Goal: Task Accomplishment & Management: Complete application form

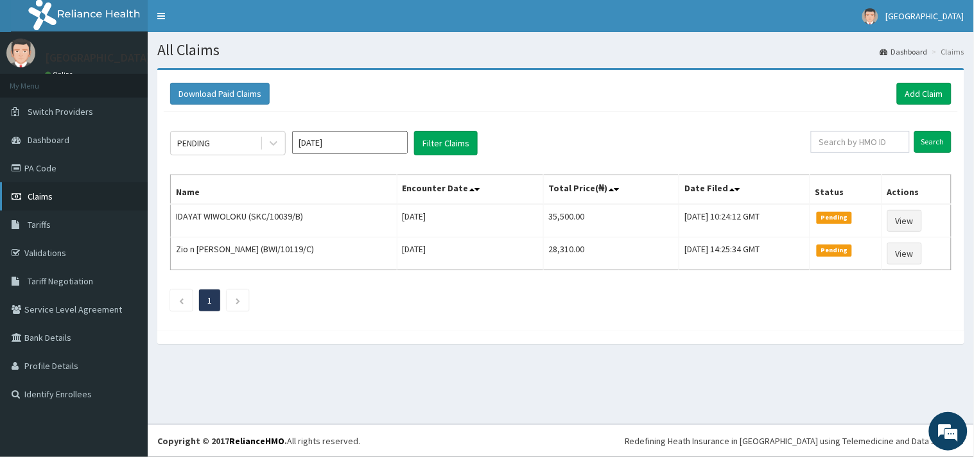
click at [90, 189] on link "Claims" at bounding box center [74, 196] width 148 height 28
click at [274, 144] on icon at bounding box center [274, 144] width 8 height 4
click at [914, 92] on link "Add Claim" at bounding box center [924, 94] width 55 height 22
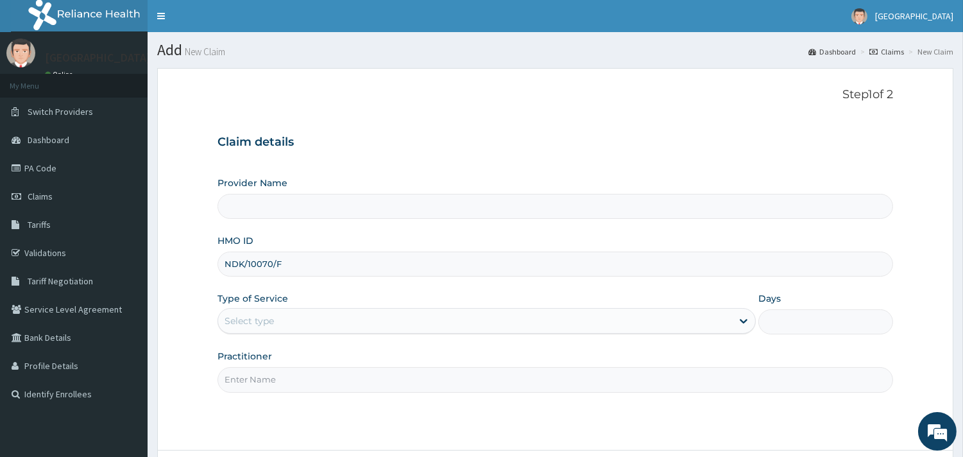
type input "NDK/10070/F"
click at [268, 323] on div "Select type" at bounding box center [249, 321] width 49 height 13
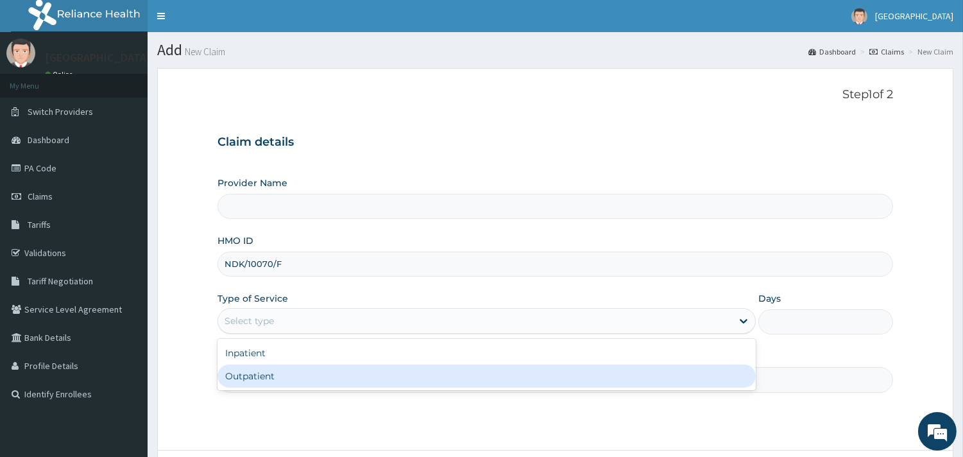
click at [254, 375] on div "Outpatient" at bounding box center [487, 376] width 539 height 23
type input "1"
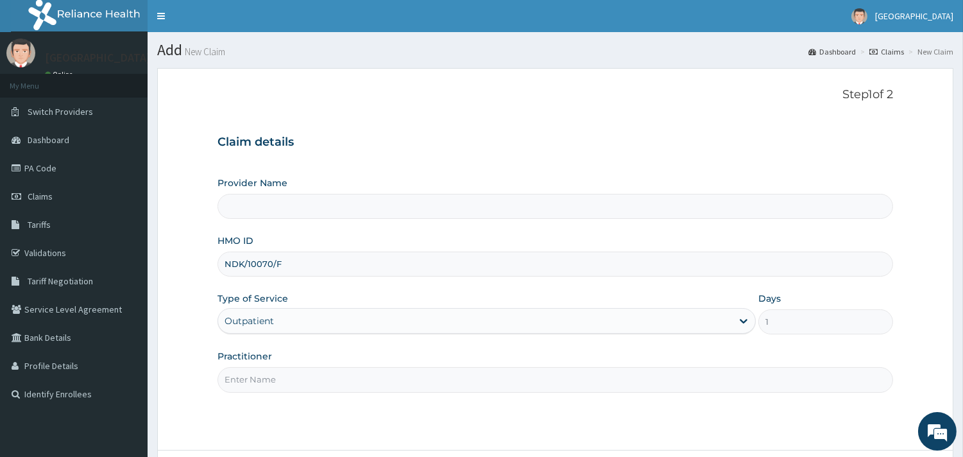
click at [247, 375] on input "Practitioner" at bounding box center [556, 379] width 676 height 25
type input "dr adeyemi"
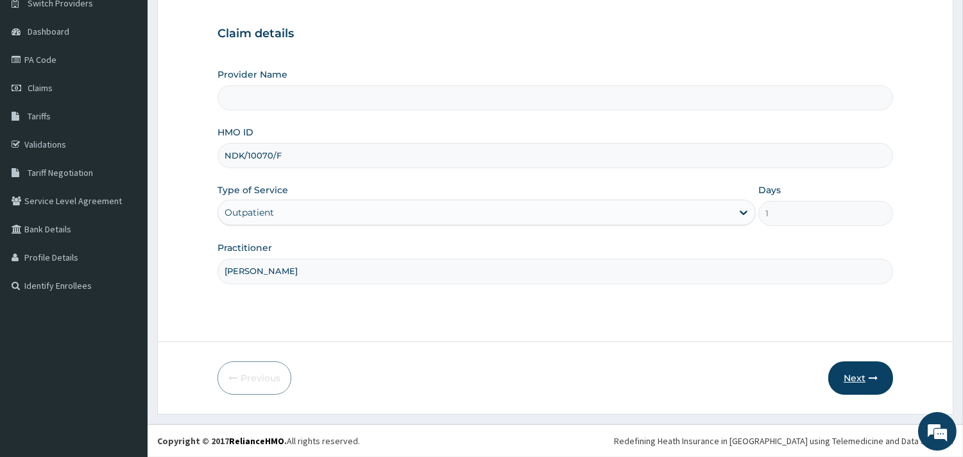
click at [859, 385] on button "Next" at bounding box center [861, 377] width 65 height 33
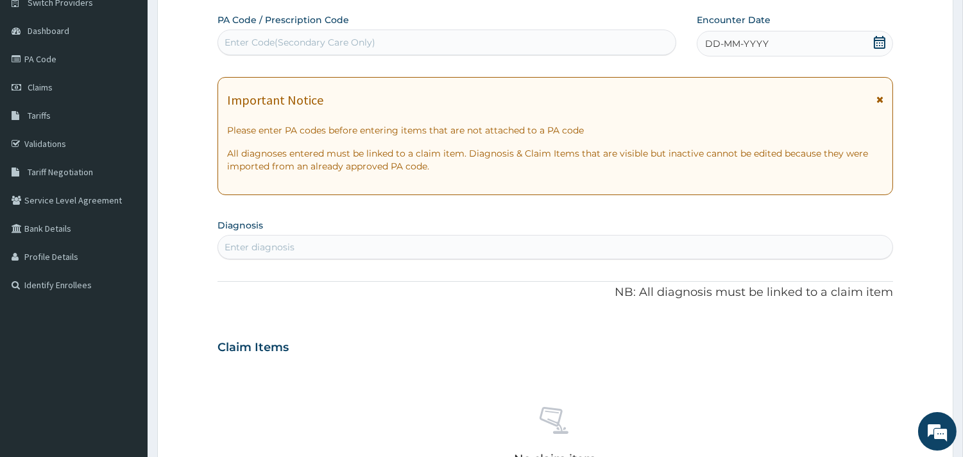
scroll to position [0, 0]
click at [352, 37] on div "Enter Code(Secondary Care Only)" at bounding box center [300, 42] width 151 height 13
paste input "PA/F50B6B"
type input "PA/F50B6B"
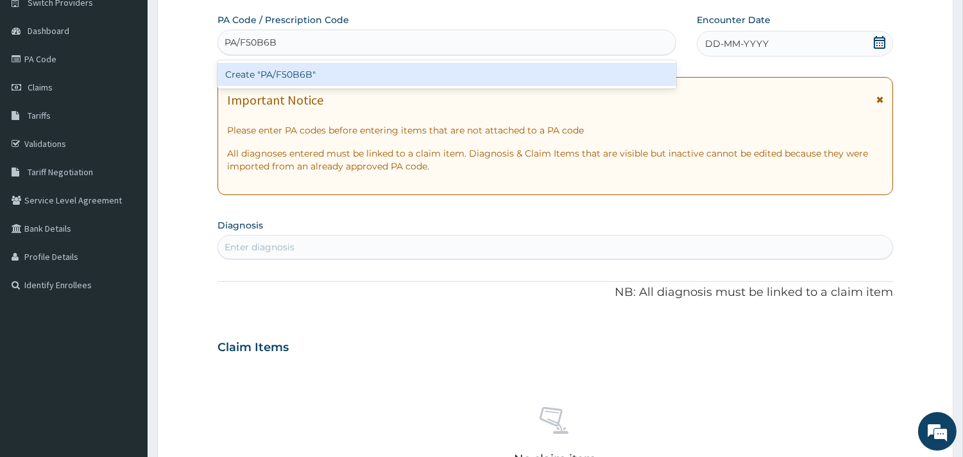
click at [347, 73] on div "Create "PA/F50B6B"" at bounding box center [447, 74] width 459 height 23
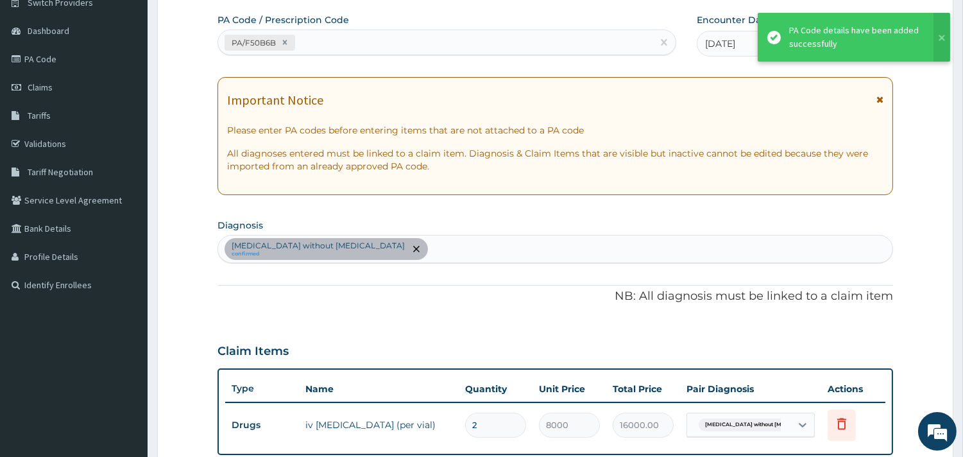
click at [393, 241] on div "Sepsis without septic shock confirmed" at bounding box center [555, 249] width 675 height 27
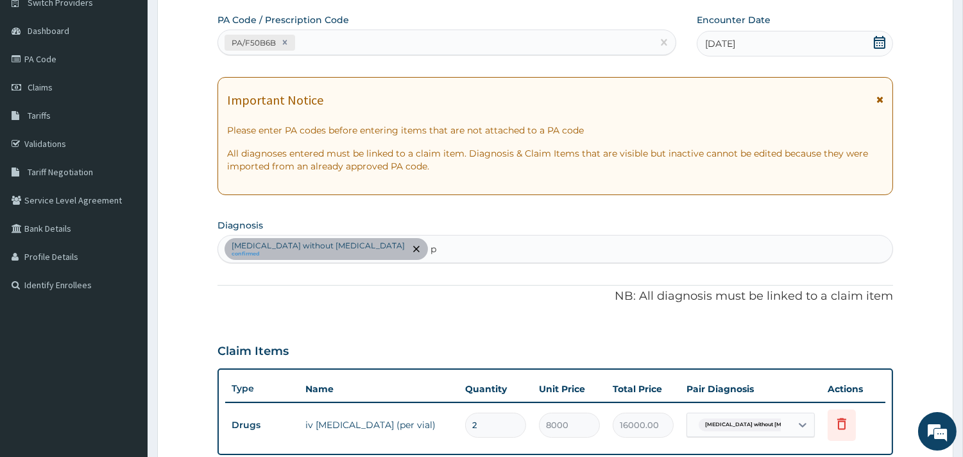
type input "p"
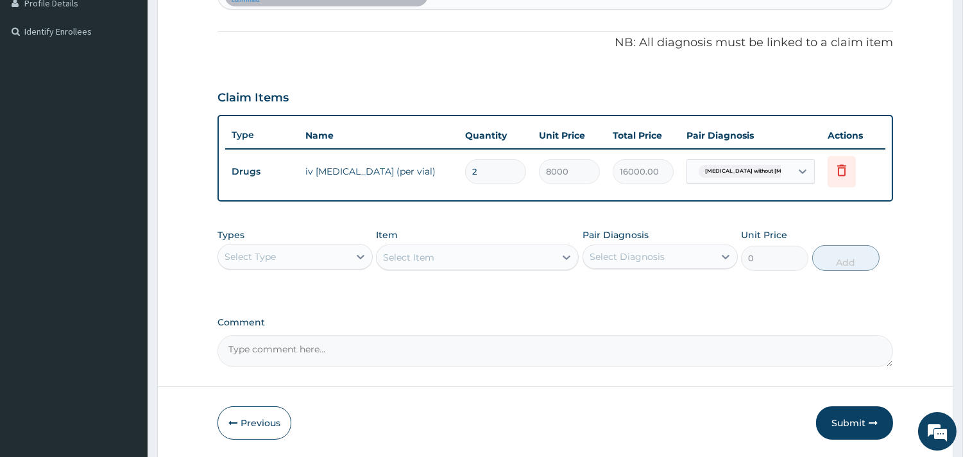
scroll to position [370, 0]
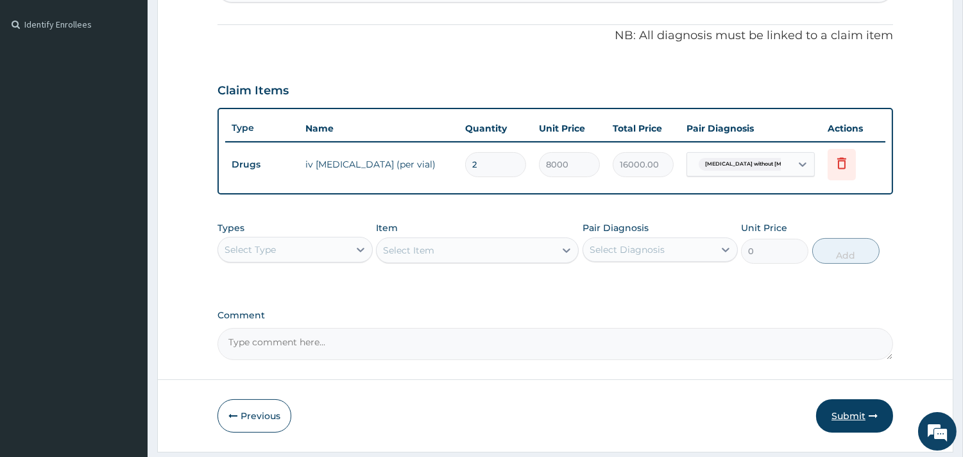
click at [842, 401] on button "Submit" at bounding box center [854, 415] width 77 height 33
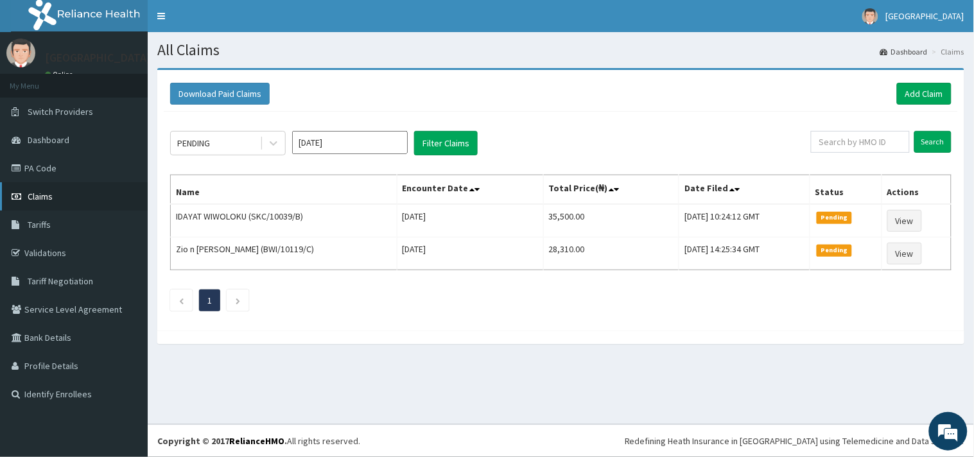
click at [54, 196] on link "Claims" at bounding box center [74, 196] width 148 height 28
click at [270, 139] on icon at bounding box center [273, 143] width 13 height 13
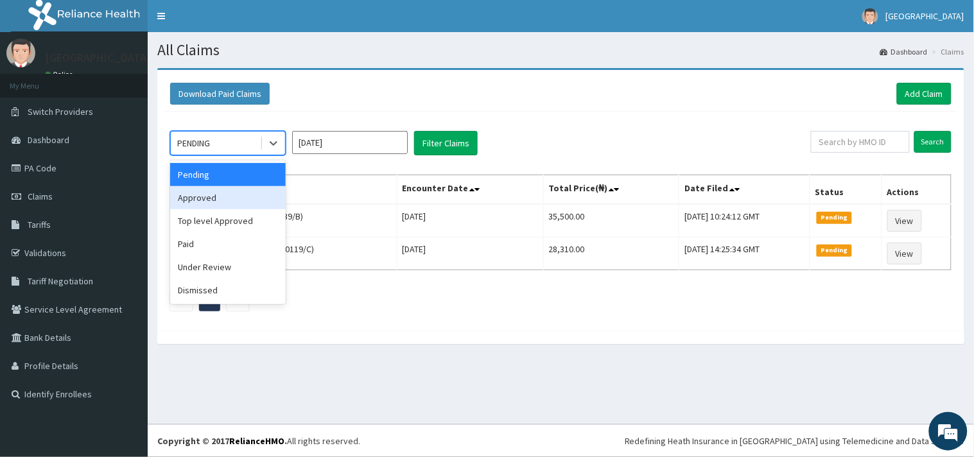
click at [225, 195] on div "Approved" at bounding box center [228, 197] width 116 height 23
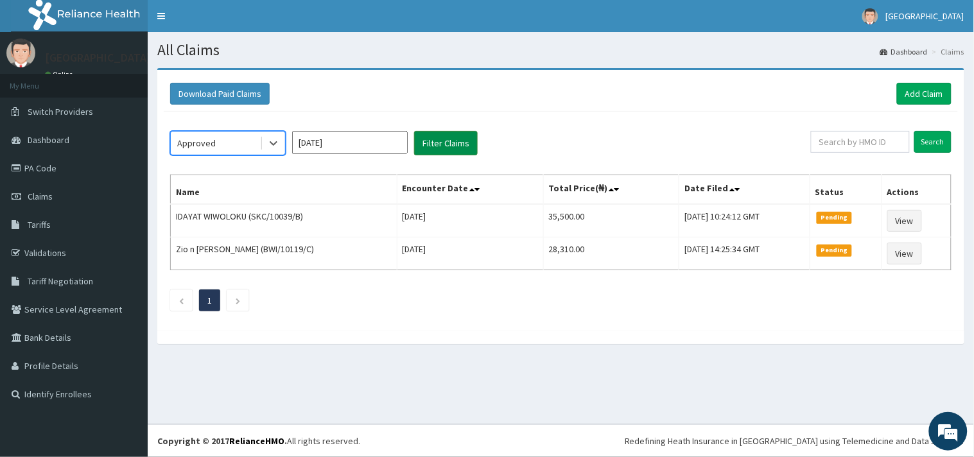
click at [454, 136] on button "Filter Claims" at bounding box center [446, 143] width 64 height 24
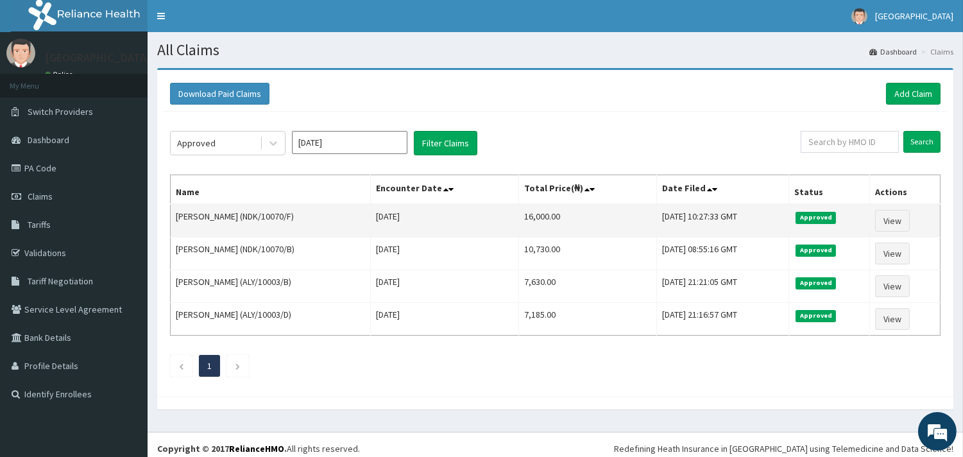
drag, startPoint x: 295, startPoint y: 214, endPoint x: 247, endPoint y: 214, distance: 48.1
click at [247, 214] on td "Prince Emmanuel (NDK/10070/F)" at bounding box center [271, 220] width 200 height 33
copy td "NDK/10070/F"
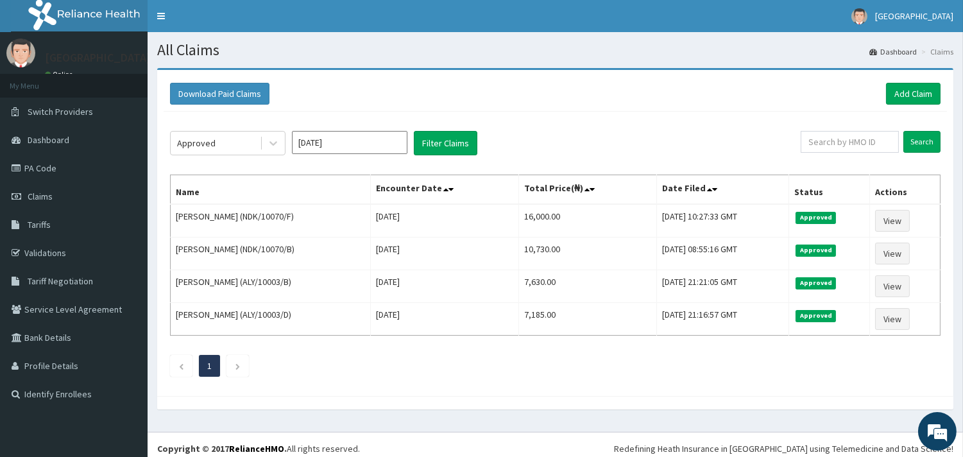
click at [922, 80] on div "Download Paid Claims Add Claim" at bounding box center [556, 93] width 784 height 35
click at [920, 87] on link "Add Claim" at bounding box center [913, 94] width 55 height 22
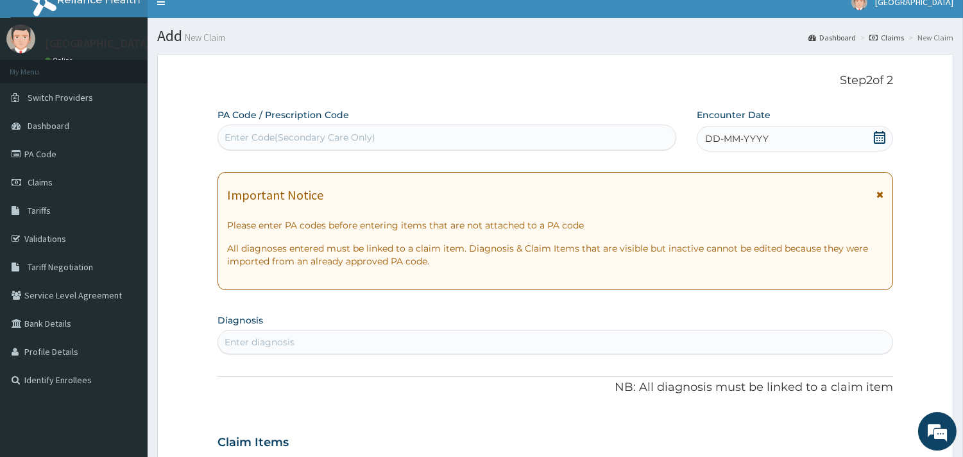
scroll to position [11, 0]
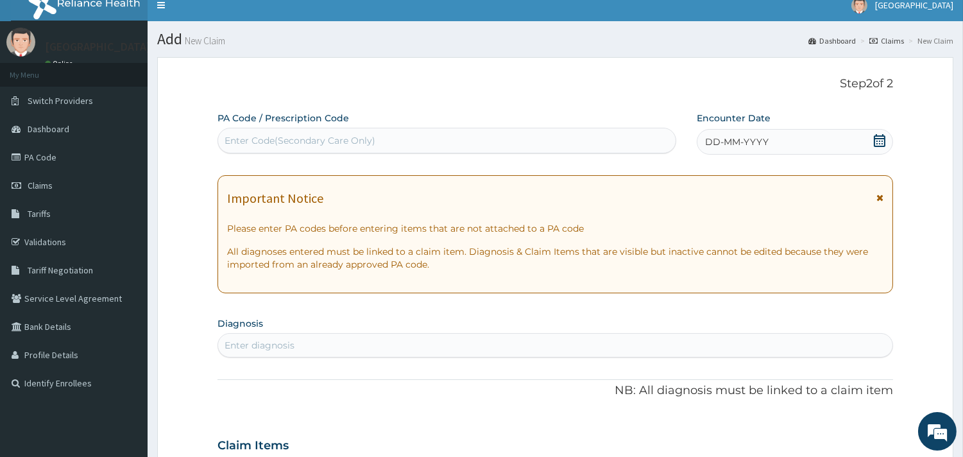
click at [877, 139] on icon at bounding box center [880, 140] width 13 height 13
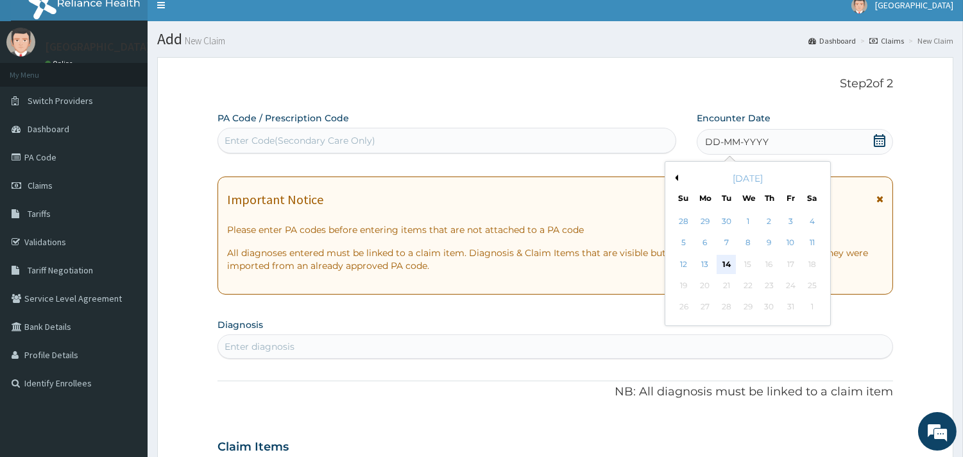
click at [724, 257] on div "14" at bounding box center [726, 264] width 19 height 19
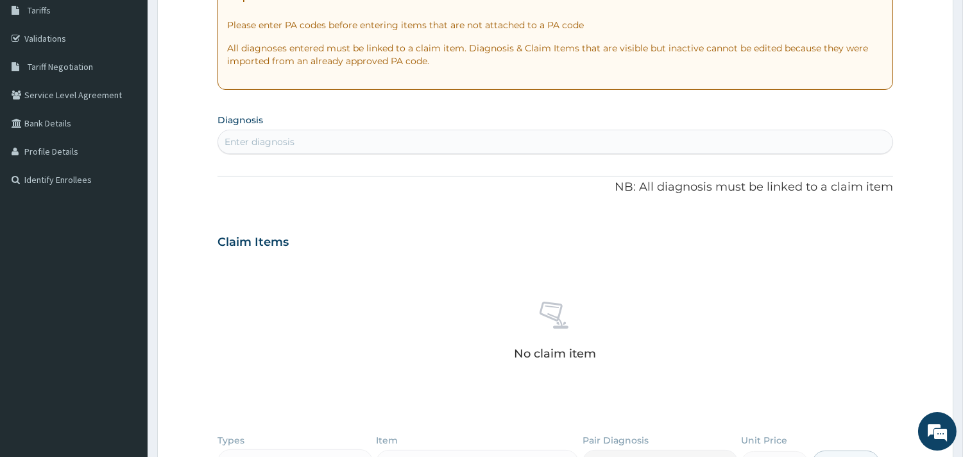
scroll to position [216, 0]
click at [326, 148] on div "Enter diagnosis" at bounding box center [555, 140] width 675 height 21
type input "MALARIA"
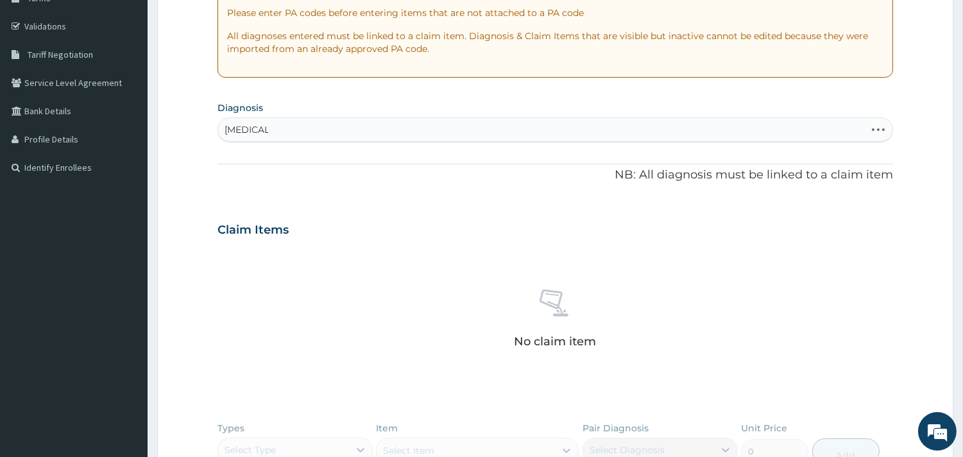
scroll to position [229, 0]
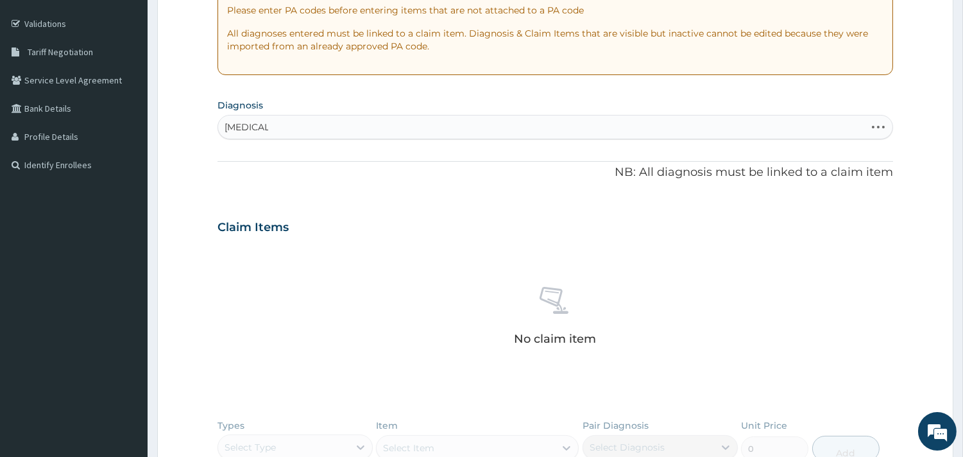
type input "MALARIA"
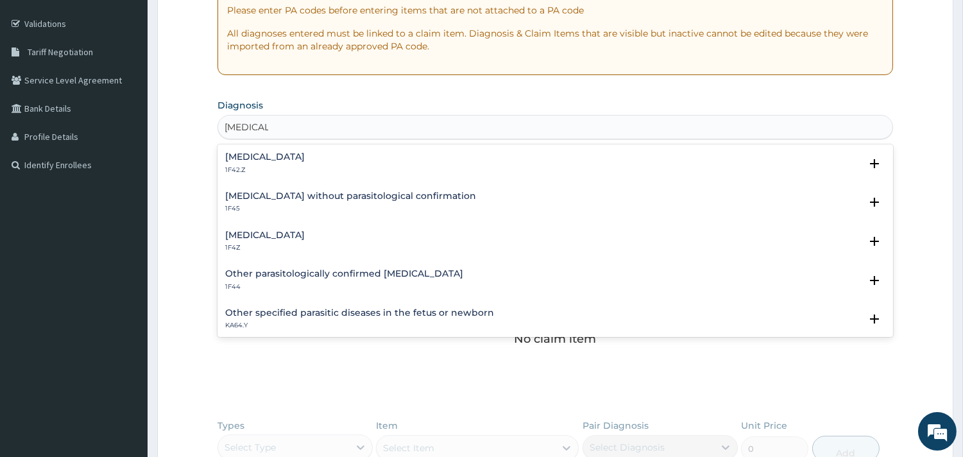
click at [251, 234] on h4 "Malaria, unspecified" at bounding box center [265, 235] width 80 height 10
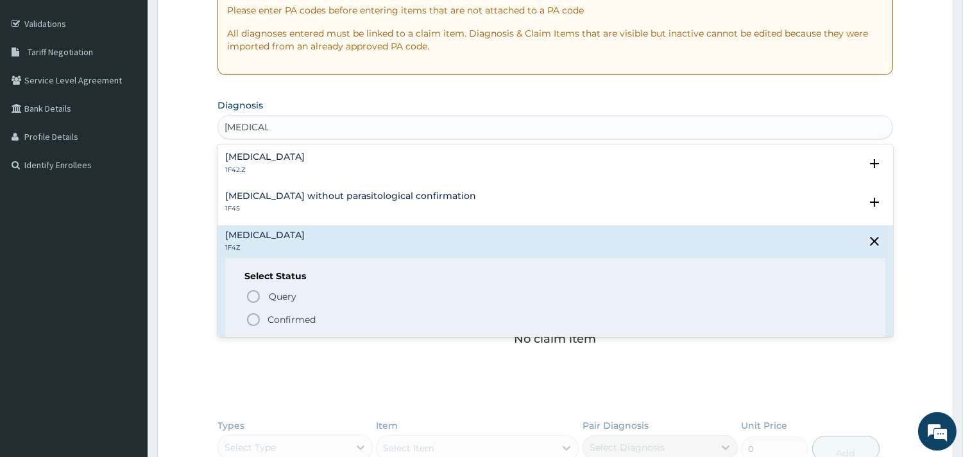
click at [254, 320] on icon "status option filled" at bounding box center [253, 319] width 15 height 15
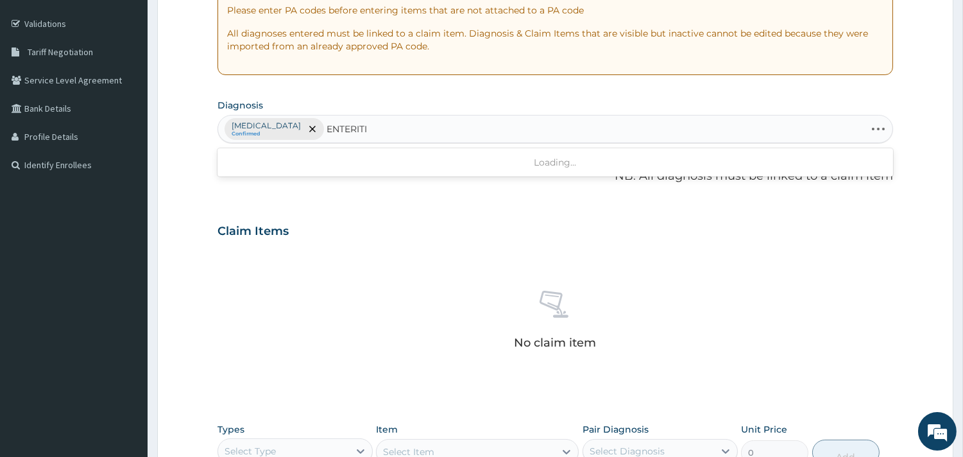
type input "ENTERITIS"
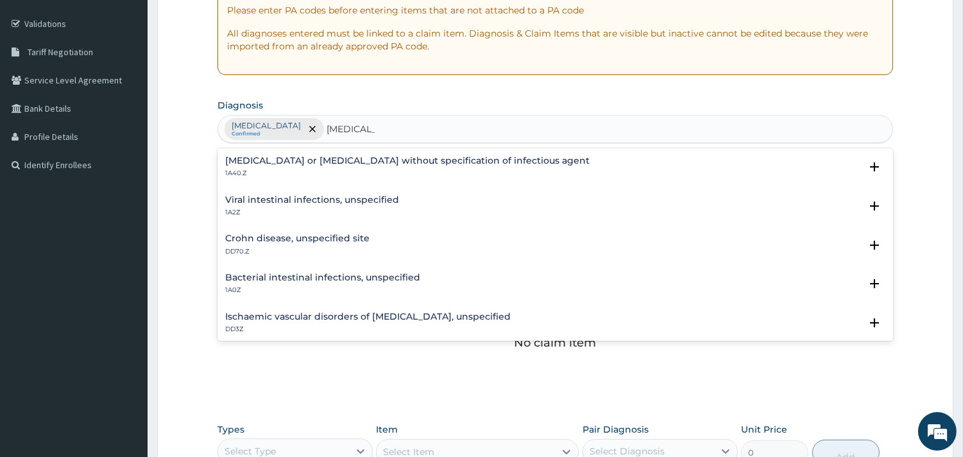
click at [284, 172] on p "1A40.Z" at bounding box center [407, 173] width 365 height 9
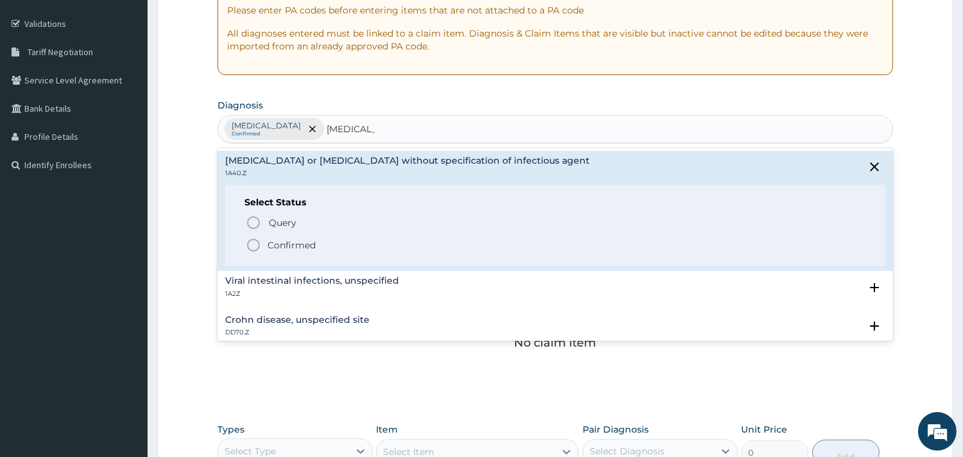
click at [262, 246] on span "Confirmed" at bounding box center [556, 244] width 621 height 15
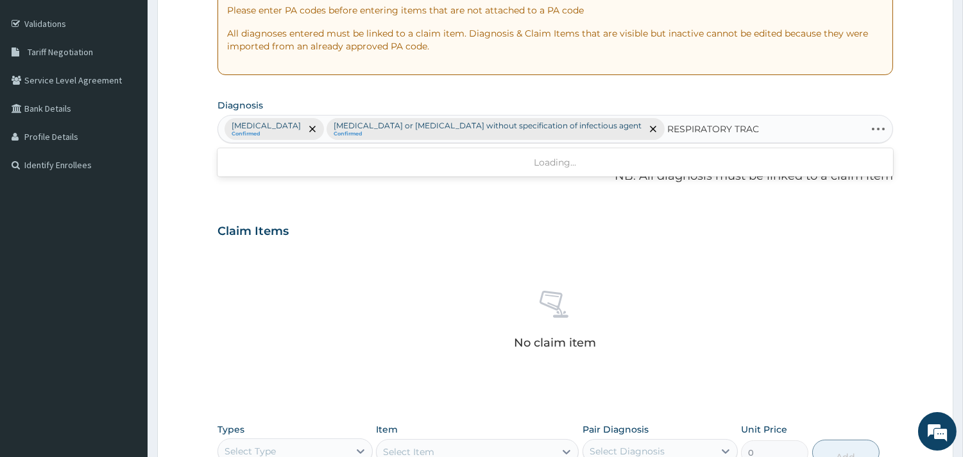
type input "RESPIRATORY TRACT"
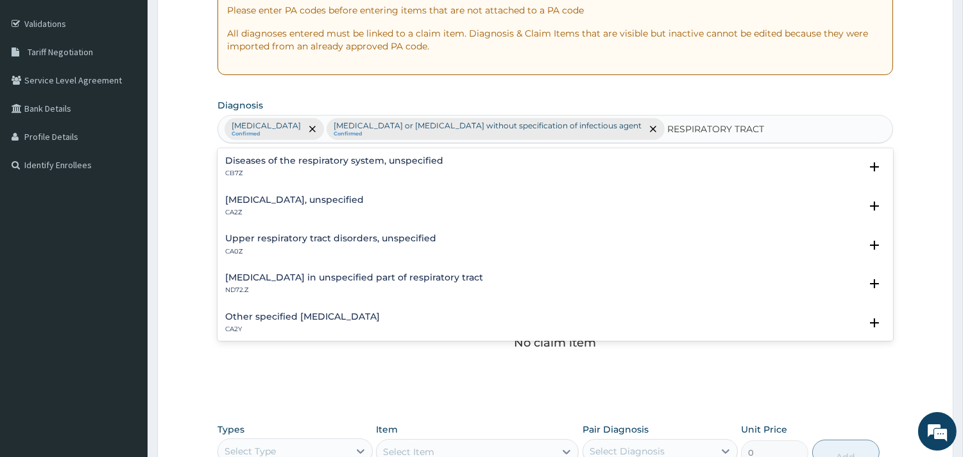
click at [352, 159] on h4 "Diseases of the respiratory system, unspecified" at bounding box center [334, 161] width 218 height 10
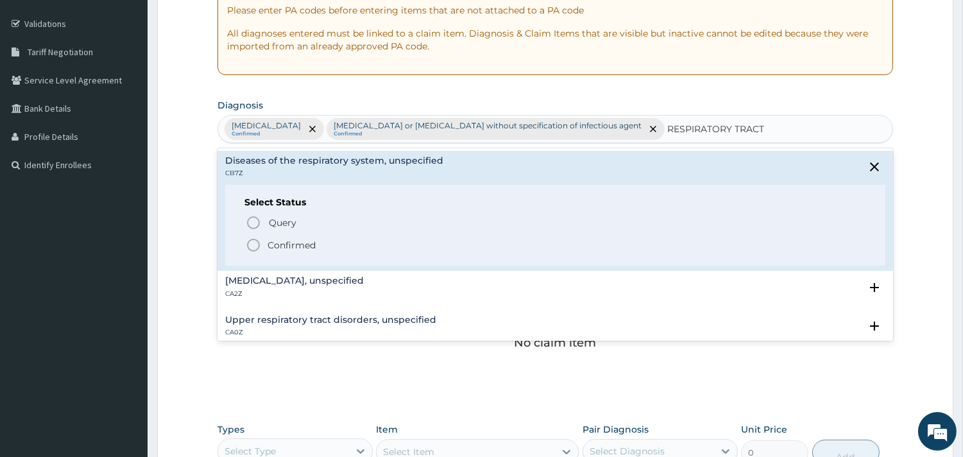
click at [262, 250] on span "Confirmed" at bounding box center [556, 244] width 621 height 15
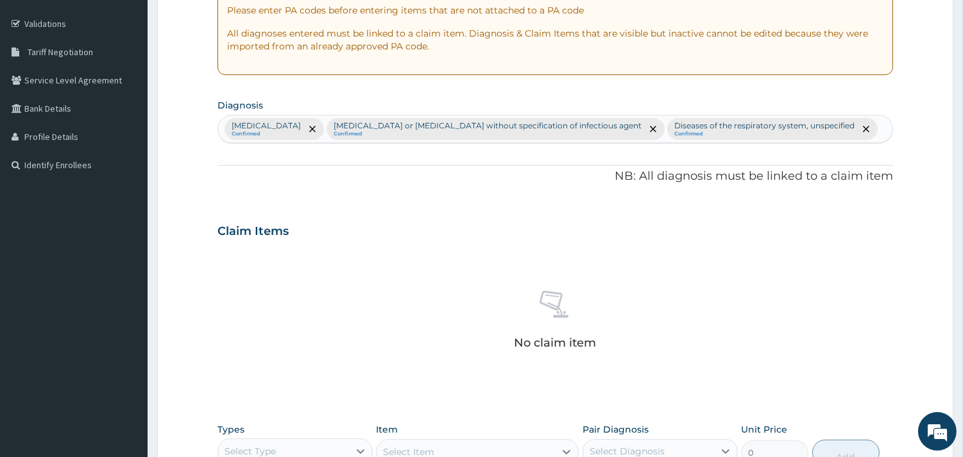
scroll to position [469, 0]
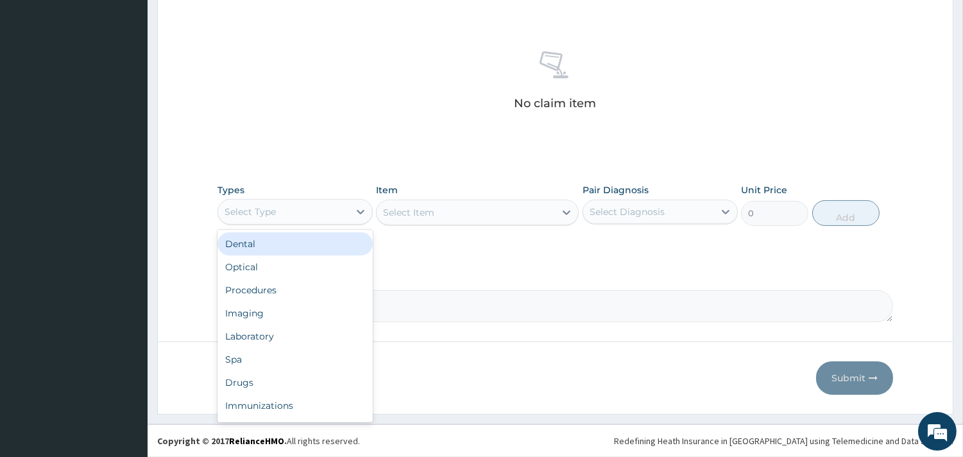
click at [327, 206] on div "Select Type" at bounding box center [283, 212] width 131 height 21
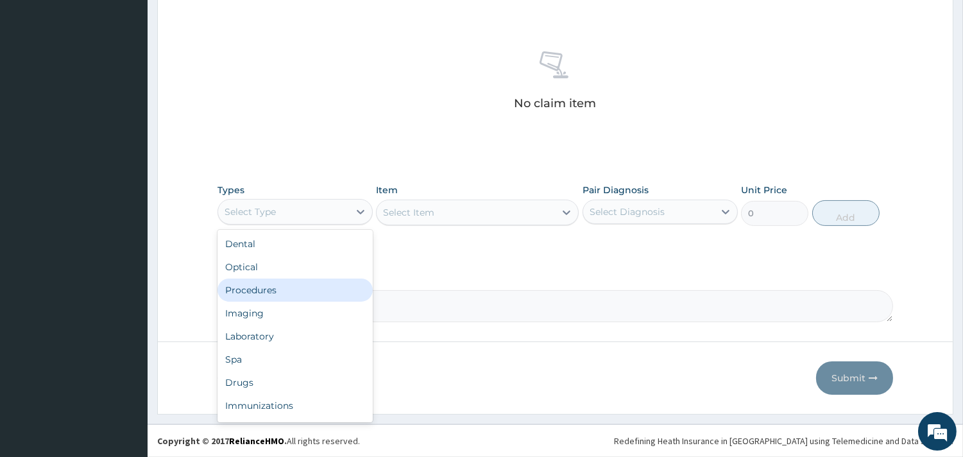
click at [289, 286] on div "Procedures" at bounding box center [295, 290] width 155 height 23
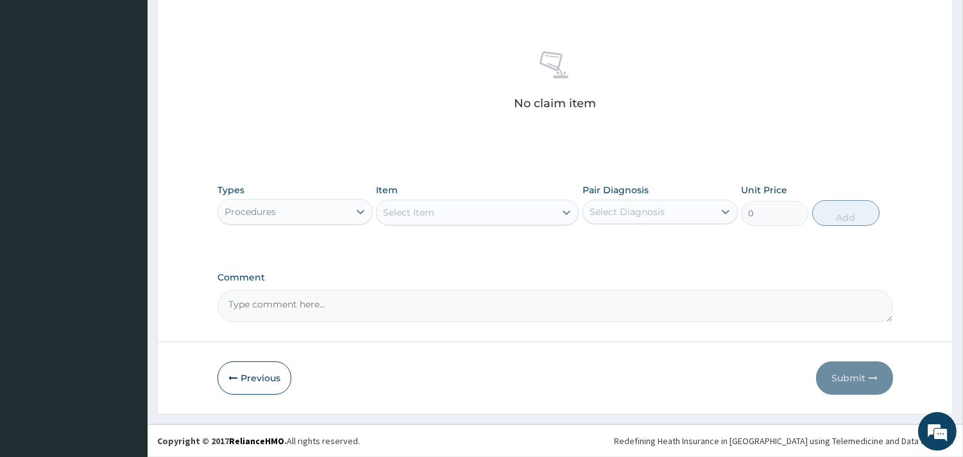
click at [454, 207] on div "Select Item" at bounding box center [466, 212] width 178 height 21
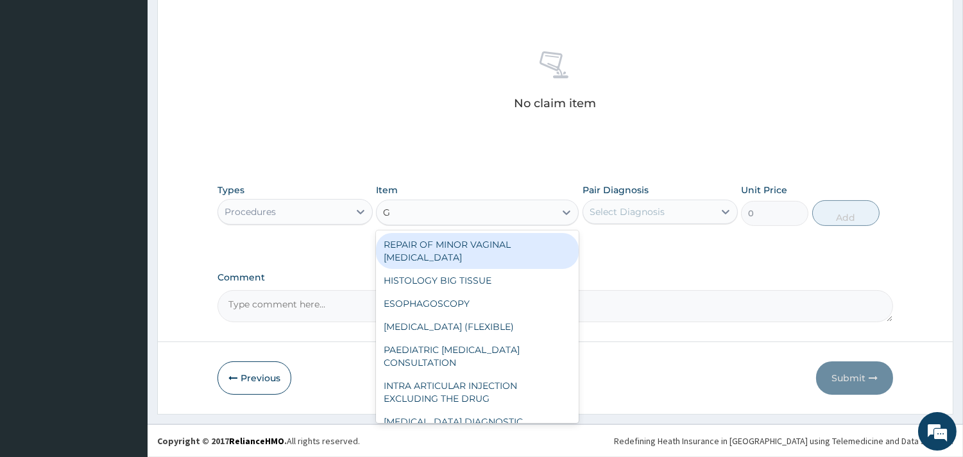
type input "GP"
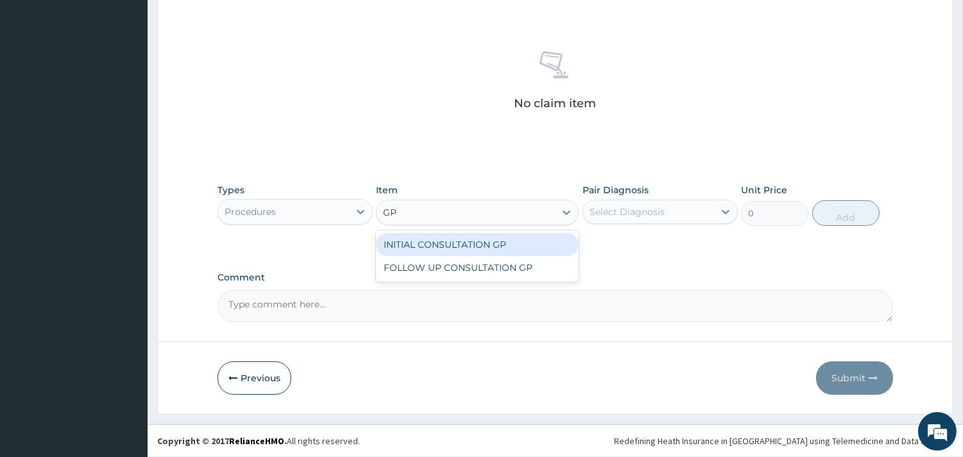
click at [481, 247] on div "INITIAL CONSULTATION GP" at bounding box center [477, 244] width 203 height 23
type input "3500"
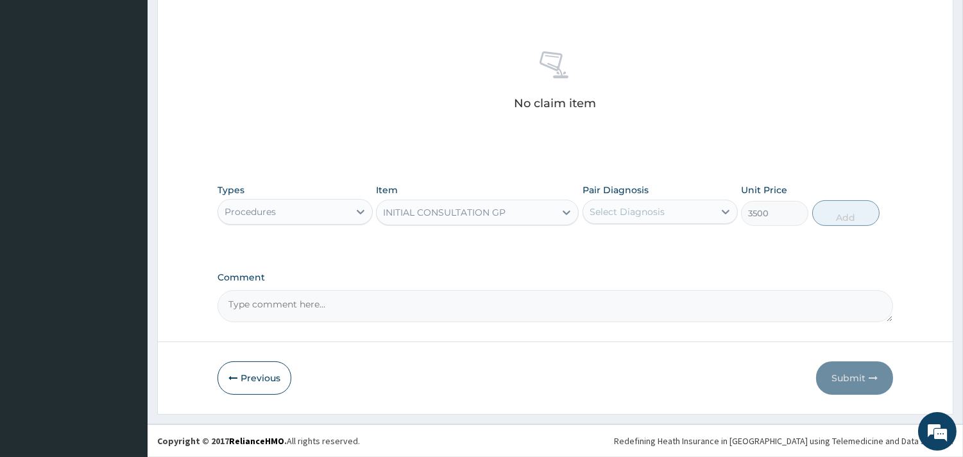
click at [671, 202] on div "Select Diagnosis" at bounding box center [648, 212] width 131 height 21
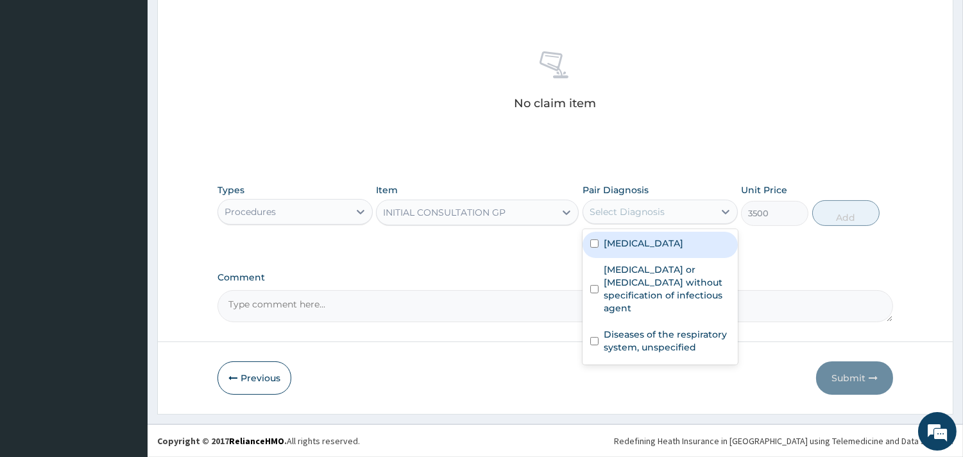
click at [650, 241] on label "Malaria, unspecified" at bounding box center [644, 243] width 80 height 13
checkbox input "true"
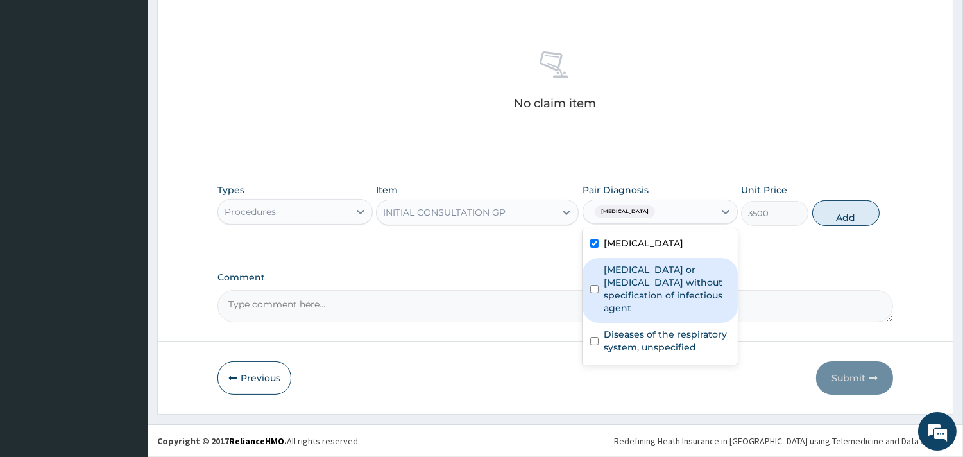
click at [681, 273] on label "Infectious gastroenteritis or colitis without specification of infectious agent" at bounding box center [667, 288] width 126 height 51
checkbox input "true"
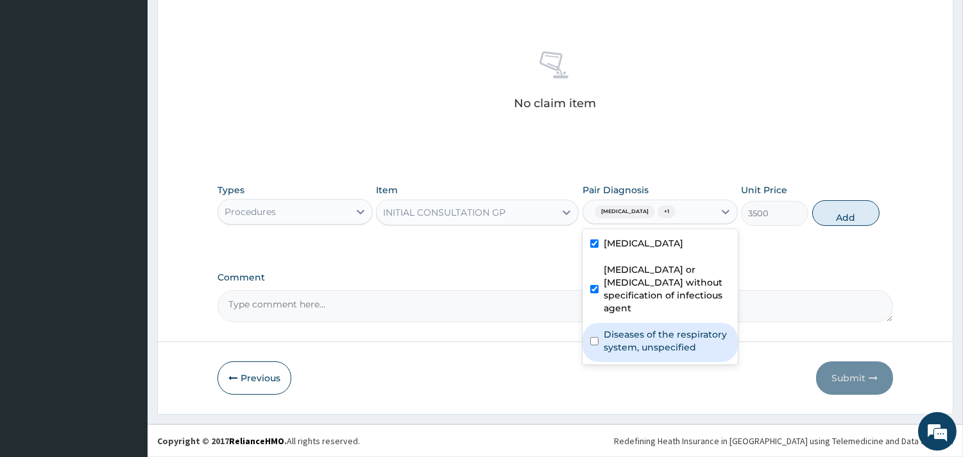
click at [669, 334] on label "Diseases of the respiratory system, unspecified" at bounding box center [667, 341] width 126 height 26
checkbox input "true"
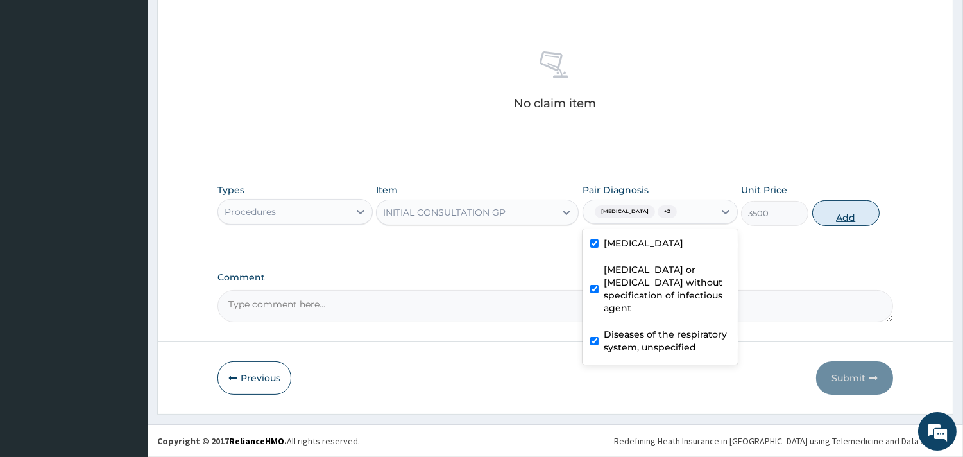
click at [832, 213] on button "Add" at bounding box center [846, 213] width 67 height 26
type input "0"
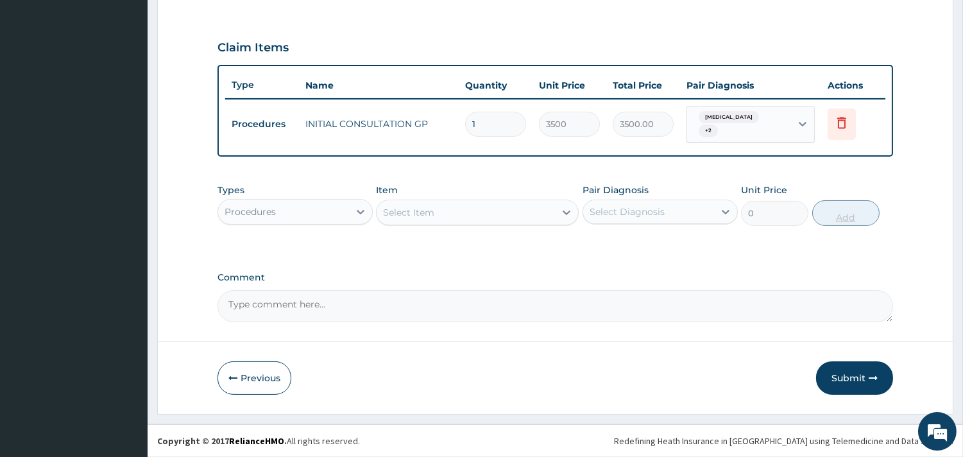
scroll to position [411, 0]
click at [306, 211] on div "Procedures" at bounding box center [283, 213] width 131 height 21
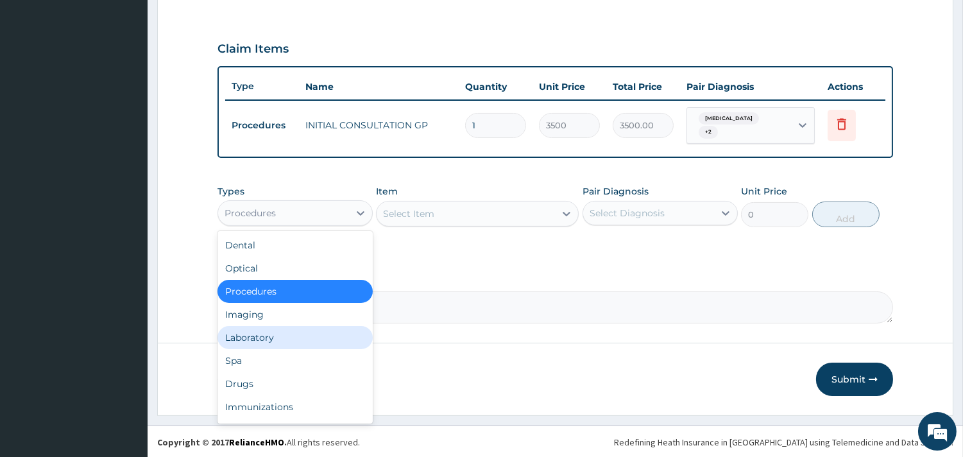
click at [270, 336] on div "Laboratory" at bounding box center [295, 337] width 155 height 23
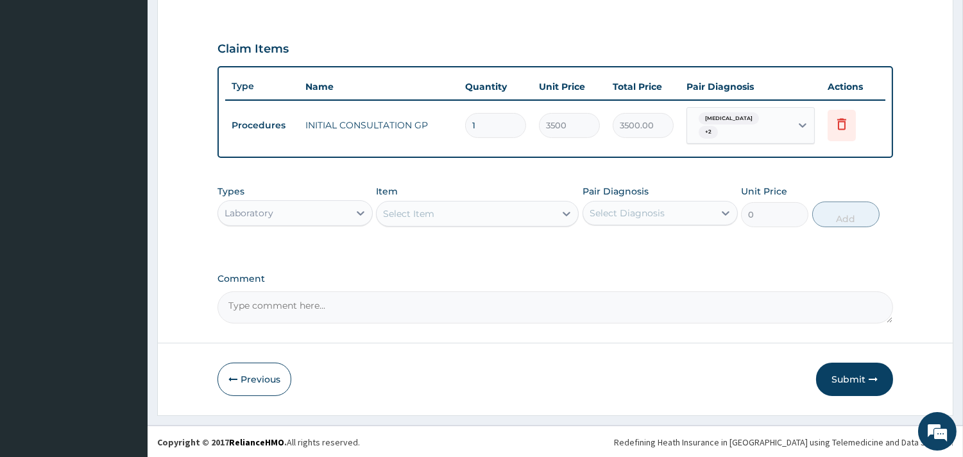
click at [501, 208] on div "Select Item" at bounding box center [466, 213] width 178 height 21
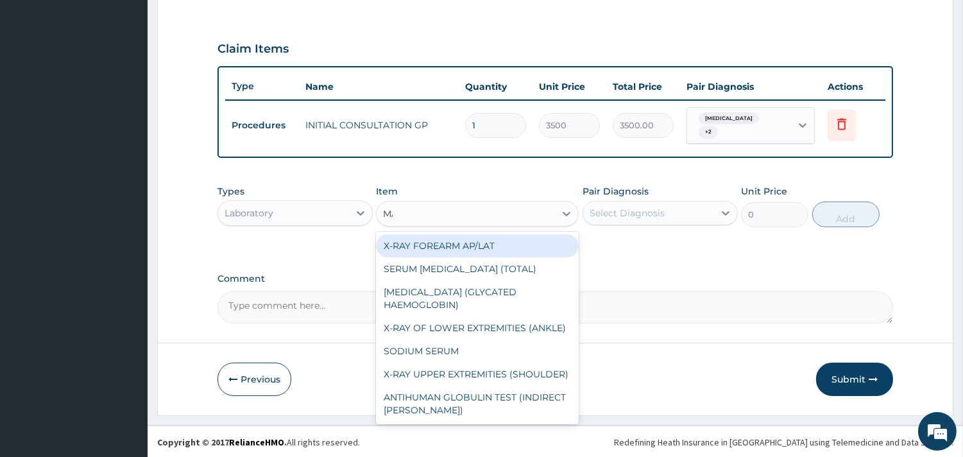
type input "MAL"
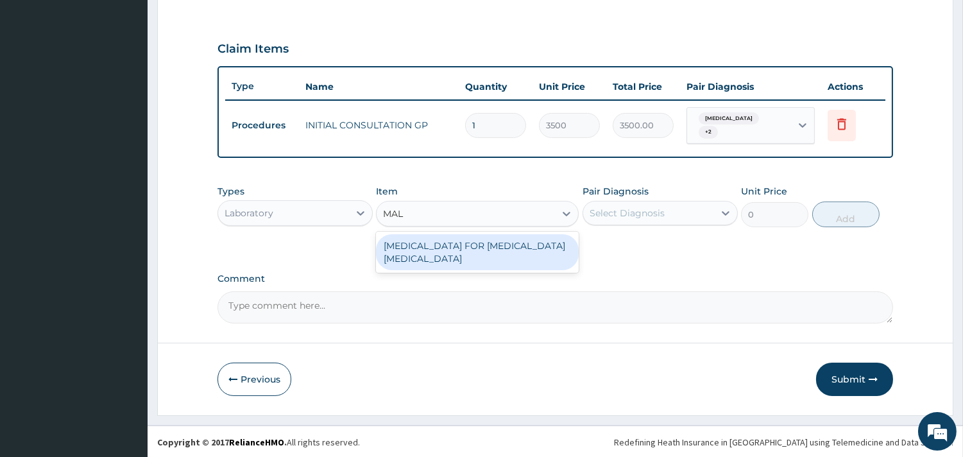
click at [492, 245] on div "BLOOD FILM FOR MALARIA PARASITE" at bounding box center [477, 252] width 203 height 36
type input "2200"
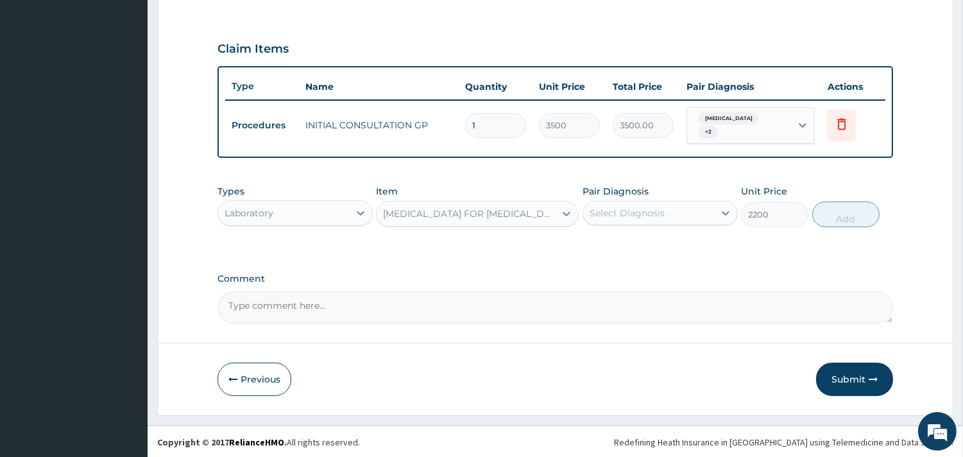
click at [628, 210] on div "Select Diagnosis" at bounding box center [627, 213] width 75 height 13
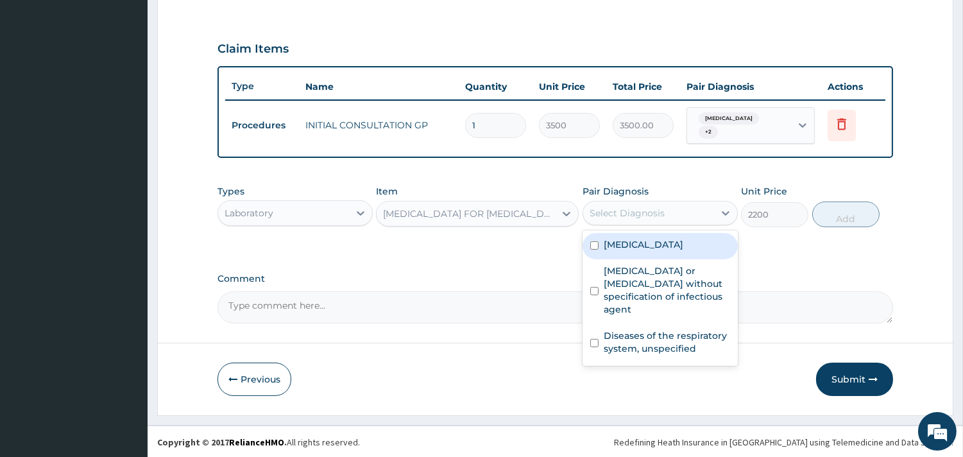
click at [614, 240] on label "Malaria, unspecified" at bounding box center [644, 244] width 80 height 13
checkbox input "true"
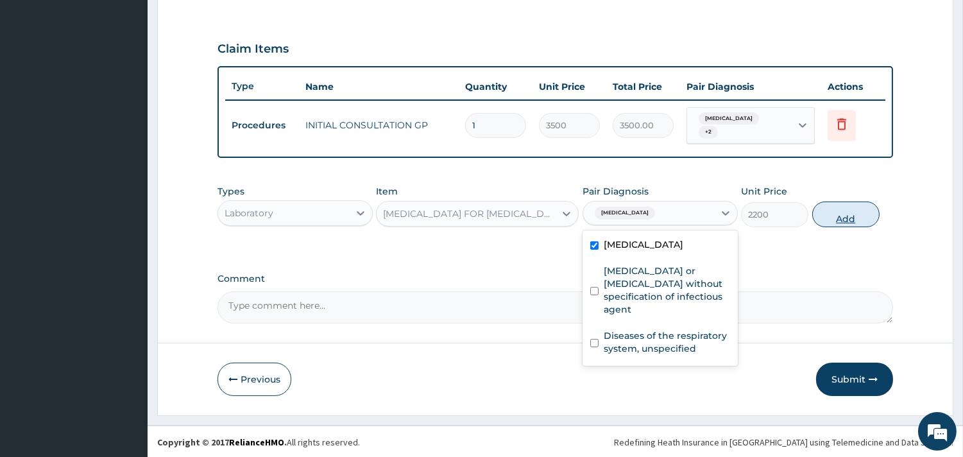
click at [837, 212] on button "Add" at bounding box center [846, 215] width 67 height 26
type input "0"
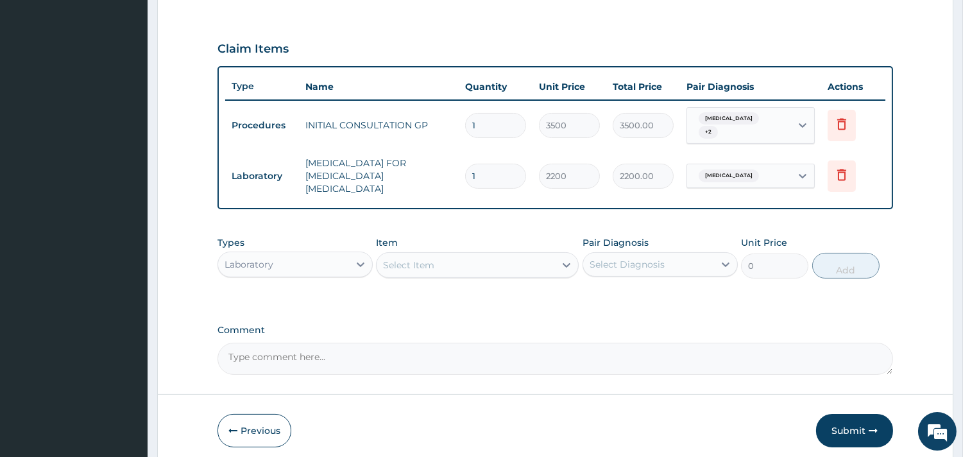
click at [444, 268] on div "Select Item" at bounding box center [477, 265] width 203 height 26
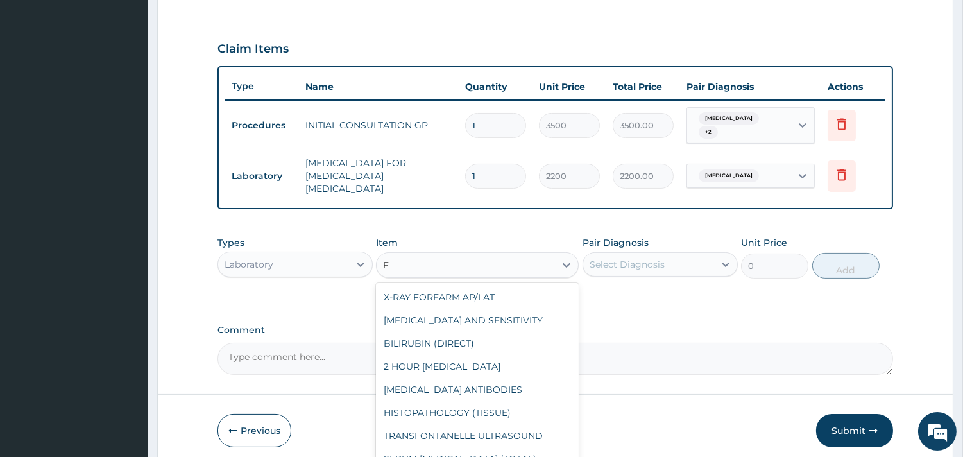
type input "FU"
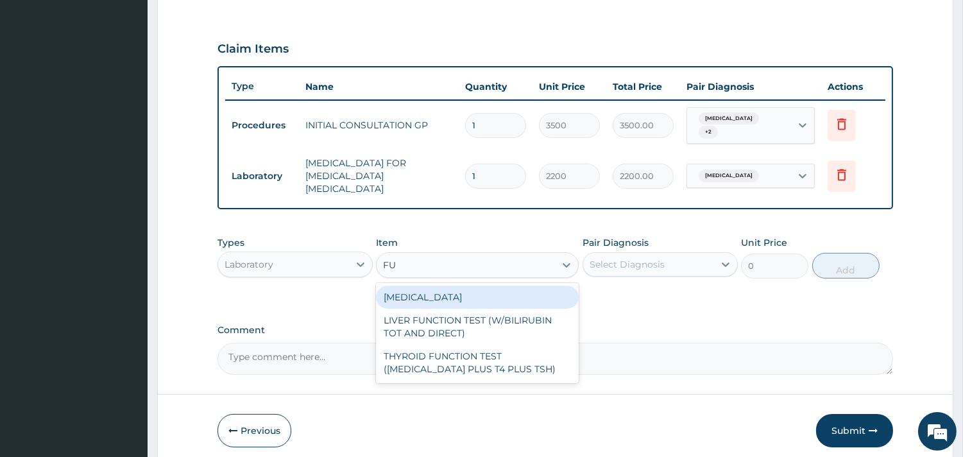
click at [467, 286] on div "FULL BLOOD COUNT" at bounding box center [477, 297] width 203 height 23
type input "3800"
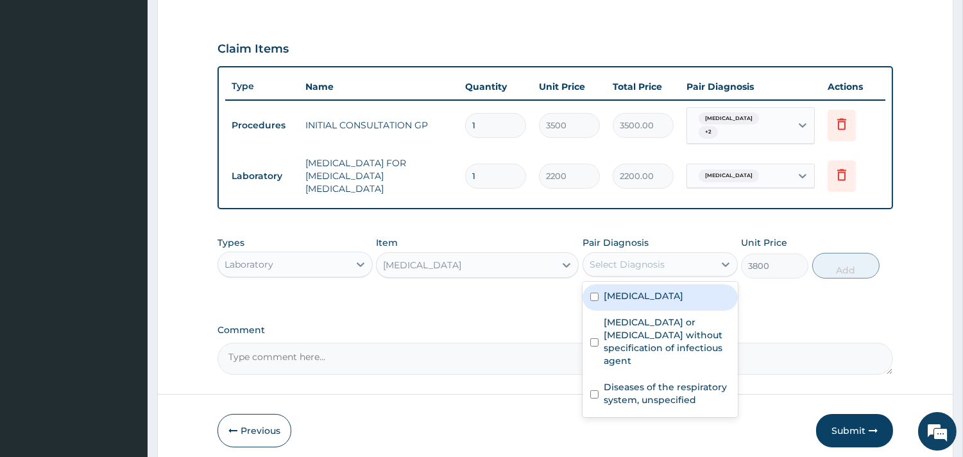
click at [657, 258] on div "Select Diagnosis" at bounding box center [627, 264] width 75 height 13
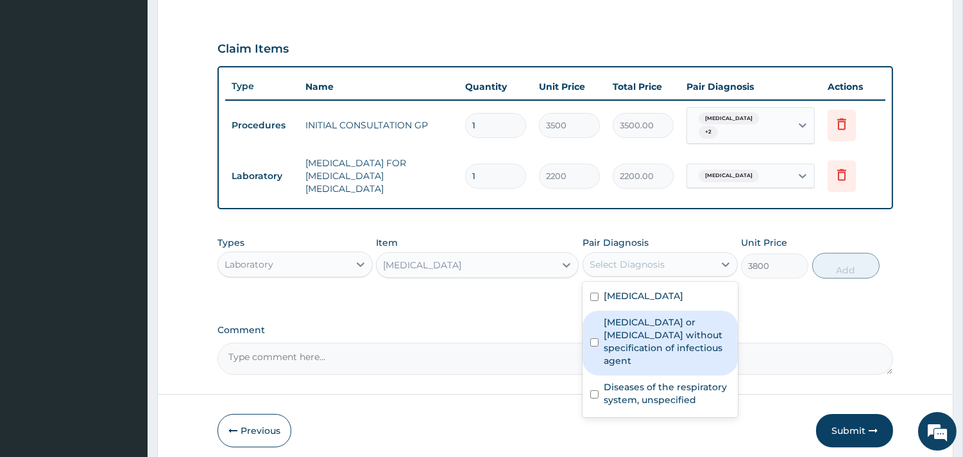
click at [636, 316] on label "Infectious gastroenteritis or colitis without specification of infectious agent" at bounding box center [667, 341] width 126 height 51
checkbox input "true"
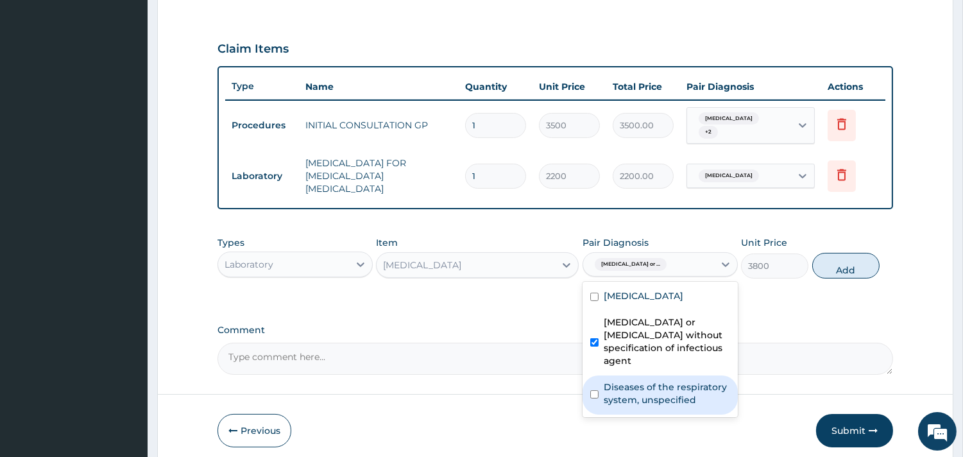
click at [644, 381] on label "Diseases of the respiratory system, unspecified" at bounding box center [667, 394] width 126 height 26
checkbox input "true"
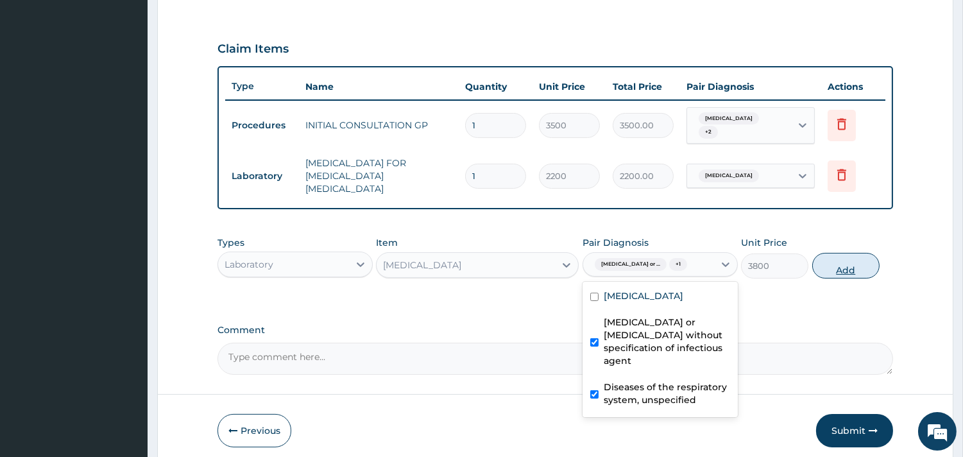
click at [850, 264] on button "Add" at bounding box center [846, 266] width 67 height 26
type input "0"
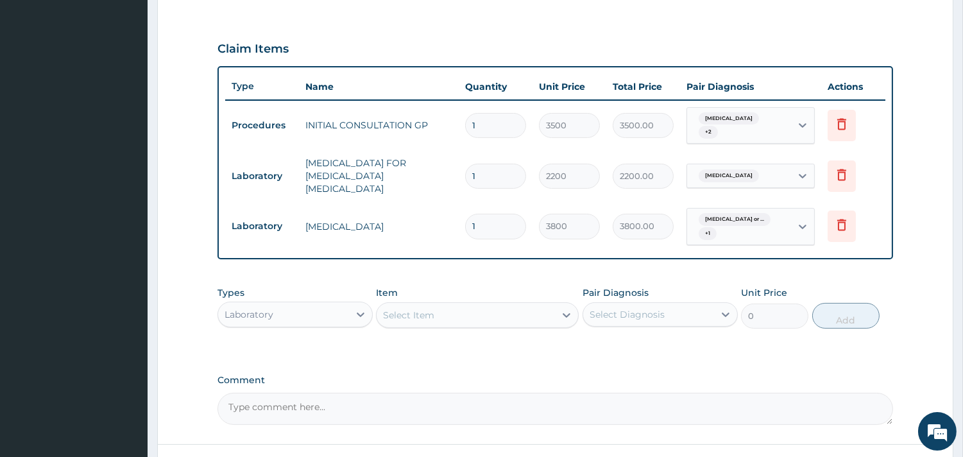
scroll to position [506, 0]
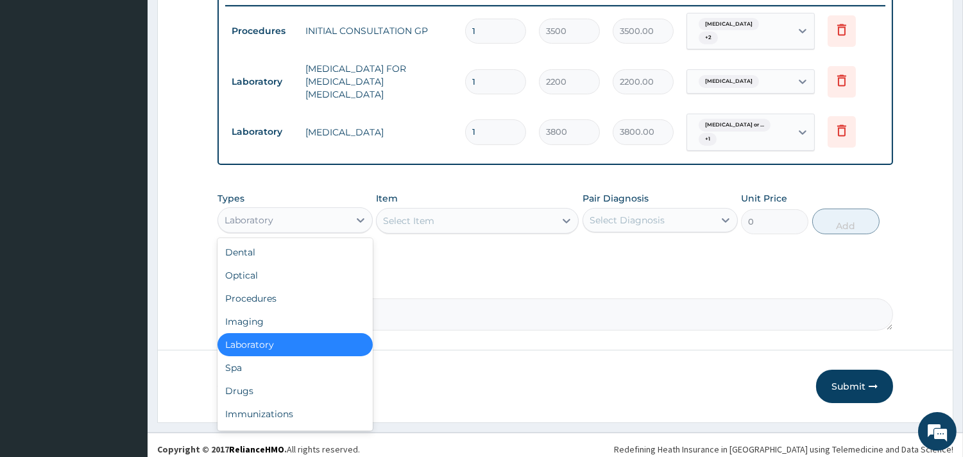
click at [324, 216] on div "Laboratory" at bounding box center [283, 220] width 131 height 21
click at [239, 379] on div "Drugs" at bounding box center [295, 390] width 155 height 23
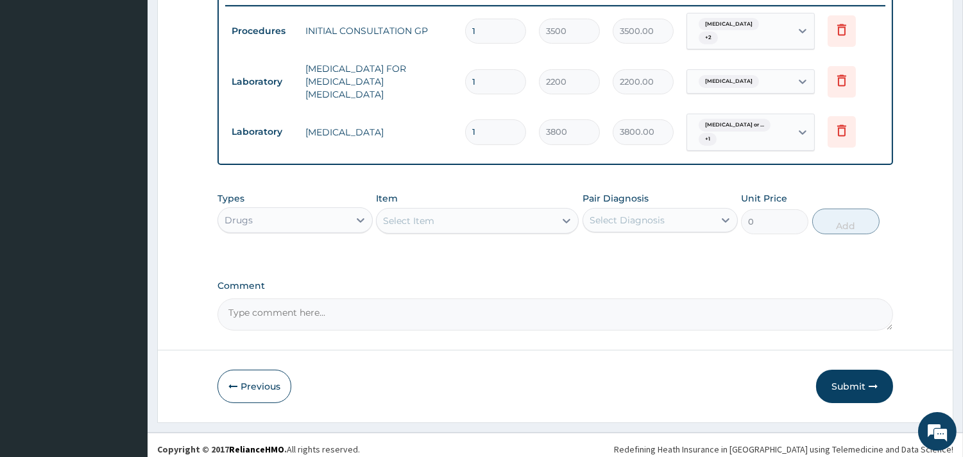
click at [399, 214] on div "Select Item" at bounding box center [408, 220] width 51 height 13
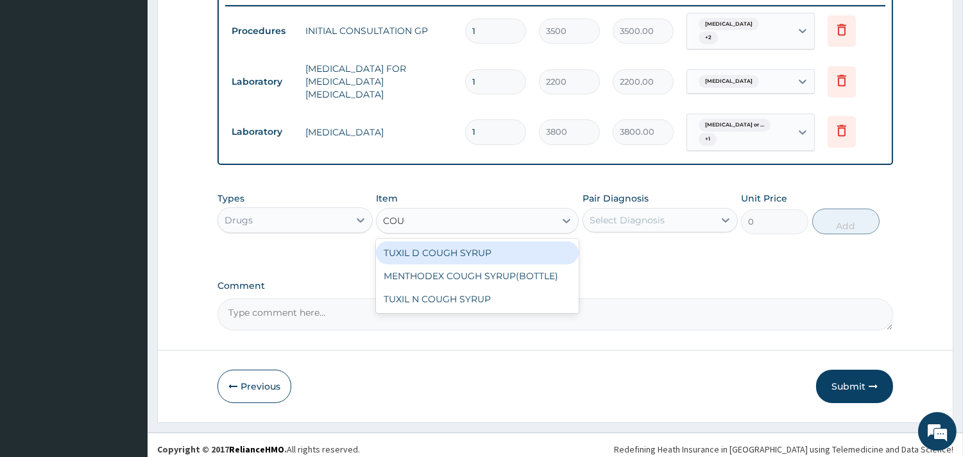
type input "COUGH"
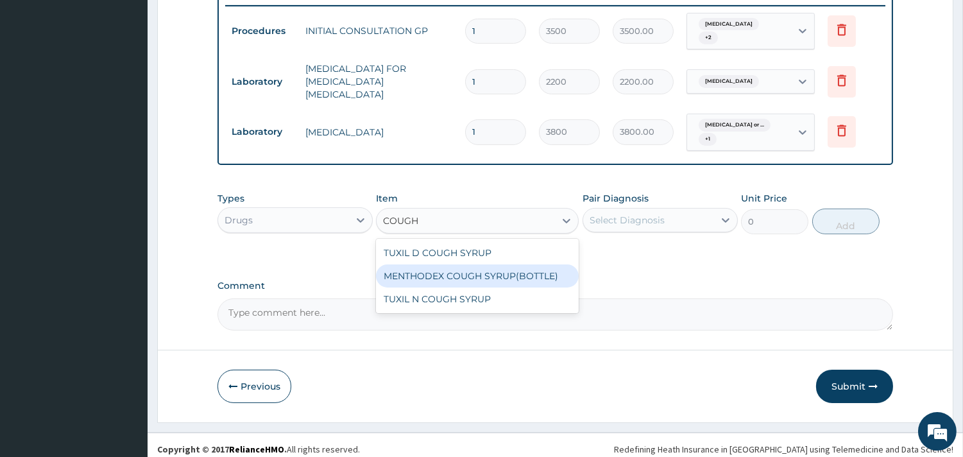
click at [438, 271] on div "MENTHODEX COUGH SYRUP(BOTTLE)" at bounding box center [477, 275] width 203 height 23
type input "1200"
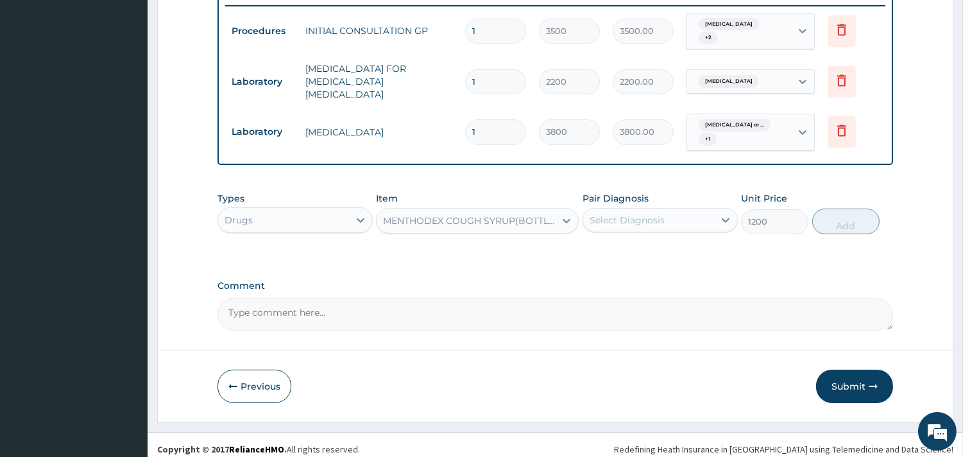
click at [653, 214] on div "Select Diagnosis" at bounding box center [627, 220] width 75 height 13
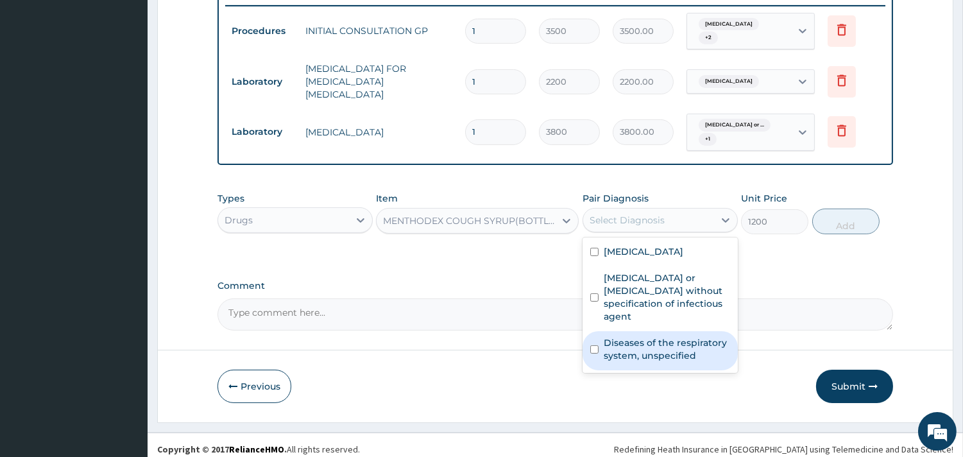
click at [639, 336] on label "Diseases of the respiratory system, unspecified" at bounding box center [667, 349] width 126 height 26
checkbox input "true"
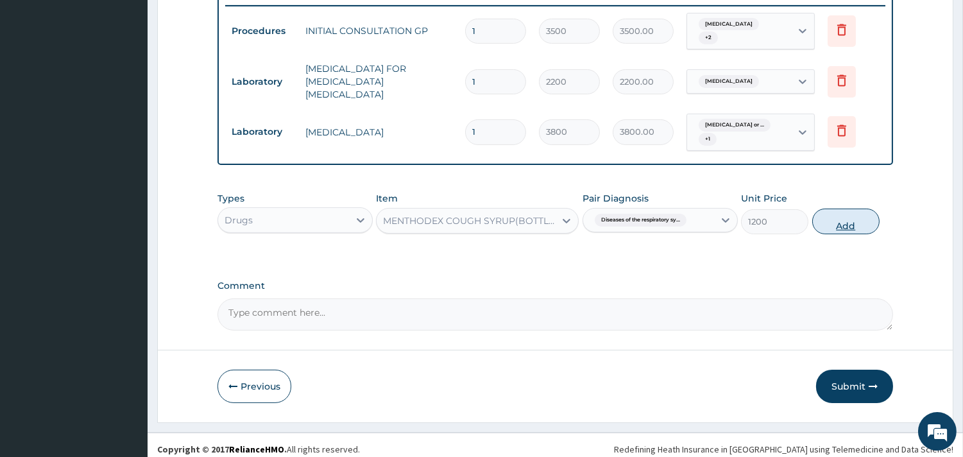
click at [839, 213] on button "Add" at bounding box center [846, 222] width 67 height 26
type input "0"
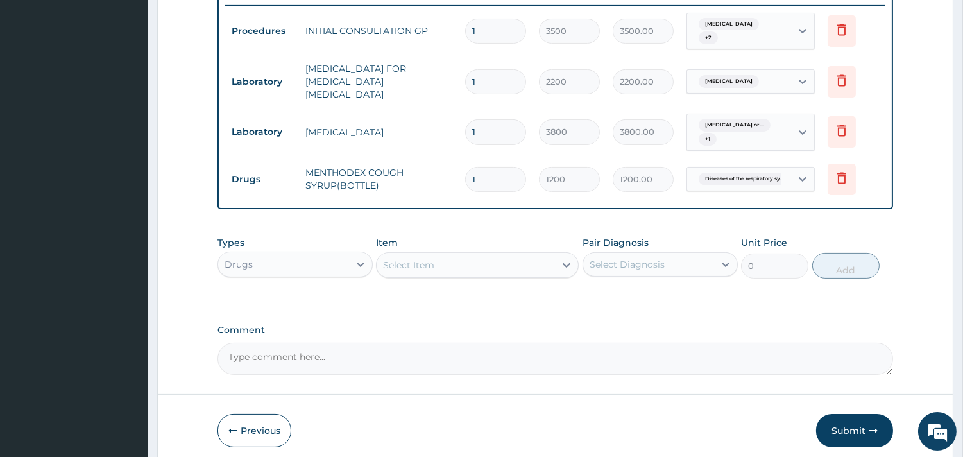
click at [396, 259] on div "Select Item" at bounding box center [408, 265] width 51 height 13
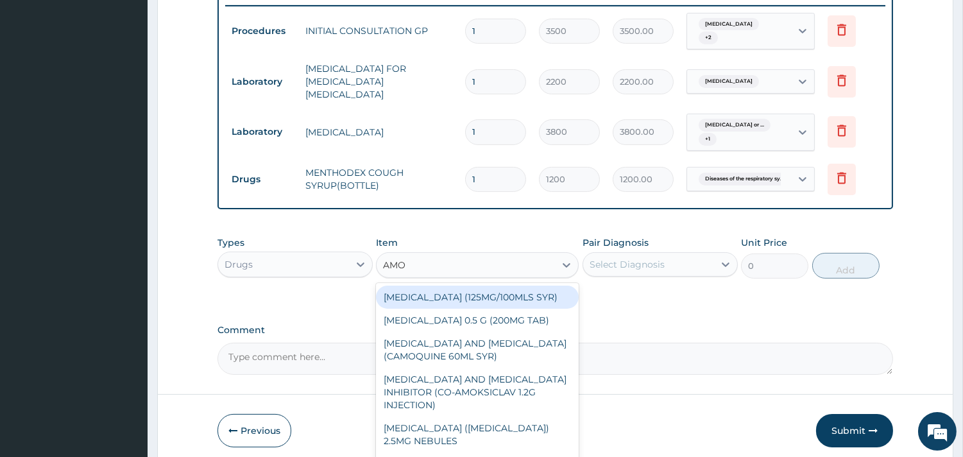
type input "AMOX"
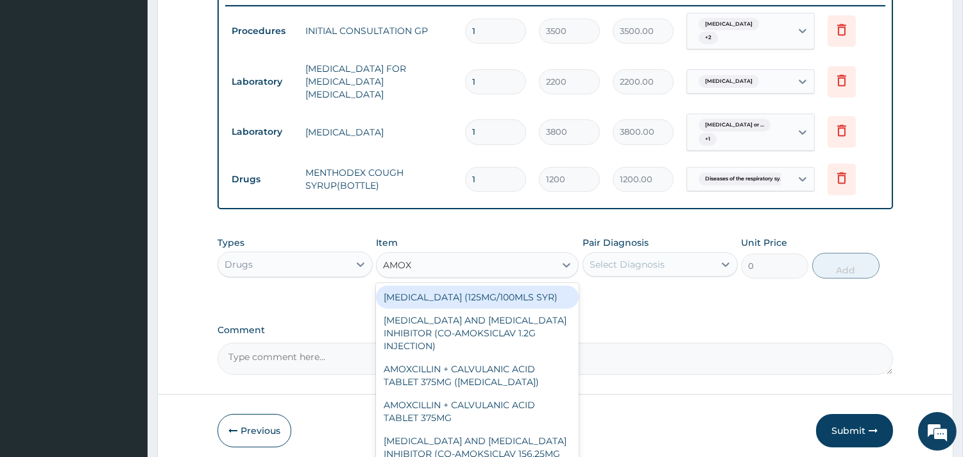
click at [510, 286] on div "AMOXICILLIN (125MG/100MLS SYR)" at bounding box center [477, 297] width 203 height 23
type input "600"
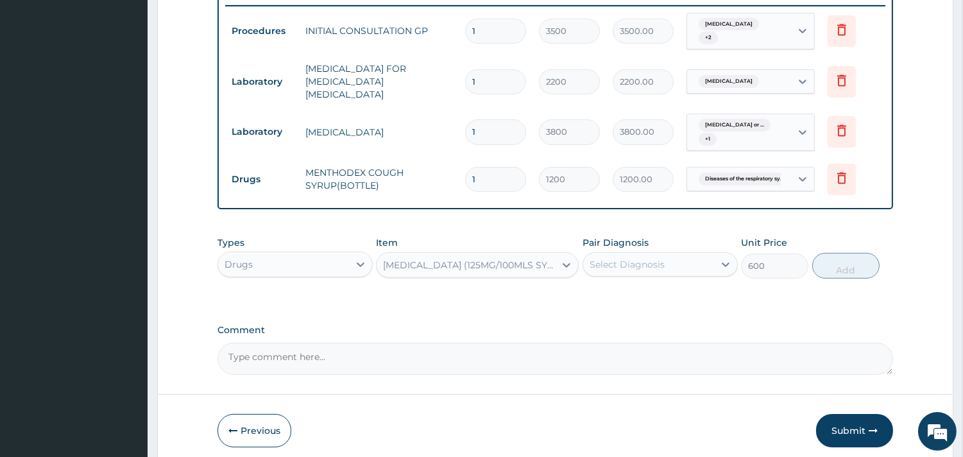
click at [652, 258] on div "Select Diagnosis" at bounding box center [627, 264] width 75 height 13
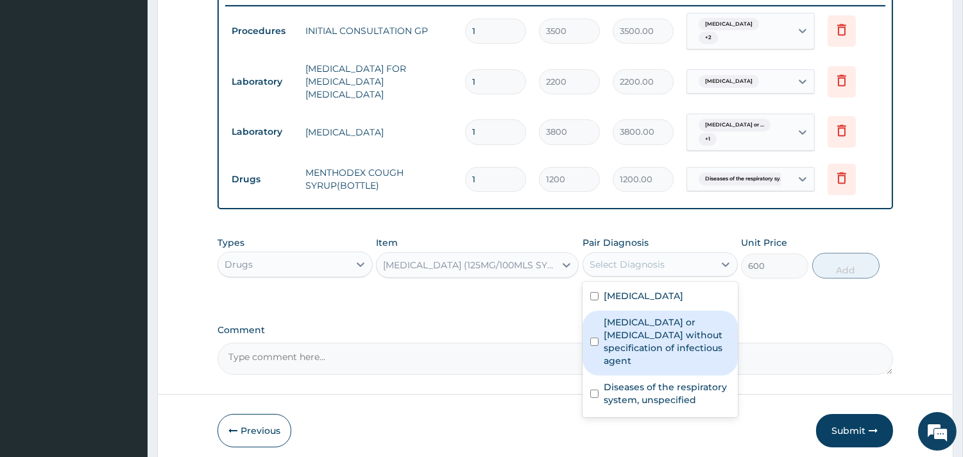
click at [641, 316] on label "Infectious gastroenteritis or colitis without specification of infectious agent" at bounding box center [667, 341] width 126 height 51
checkbox input "true"
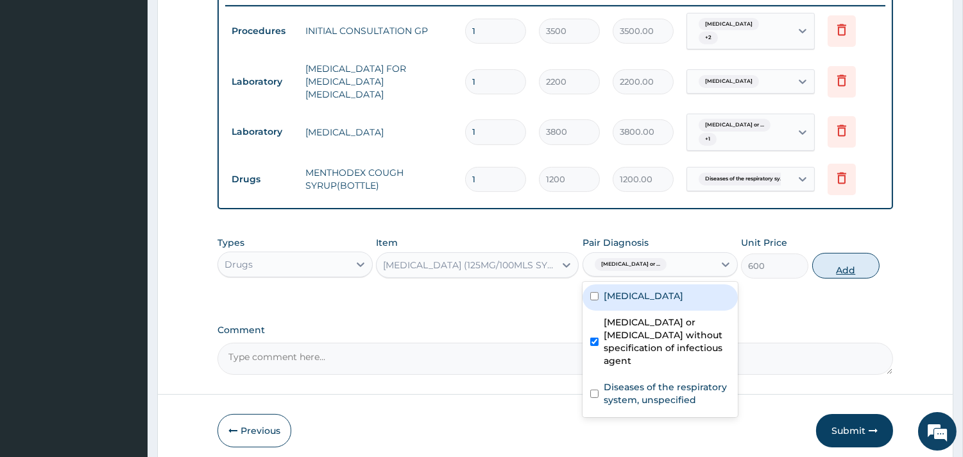
click at [840, 262] on button "Add" at bounding box center [846, 266] width 67 height 26
type input "0"
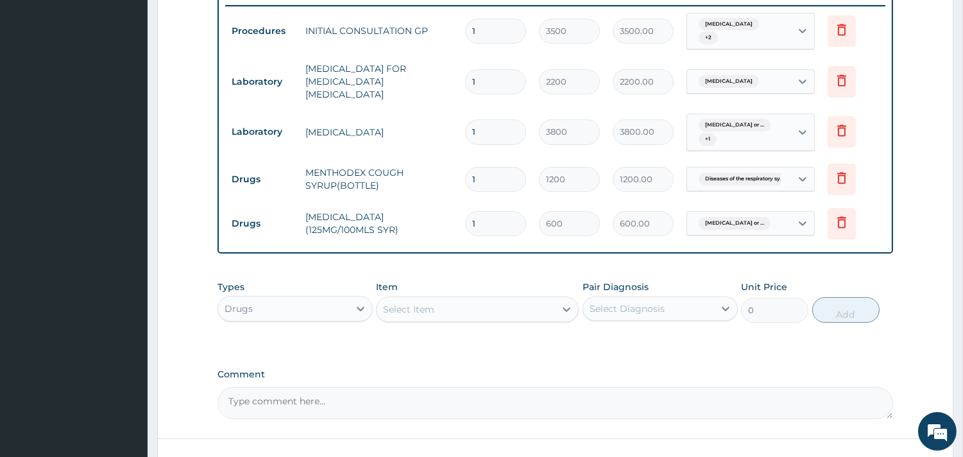
click at [444, 305] on div "Select Item" at bounding box center [466, 309] width 178 height 21
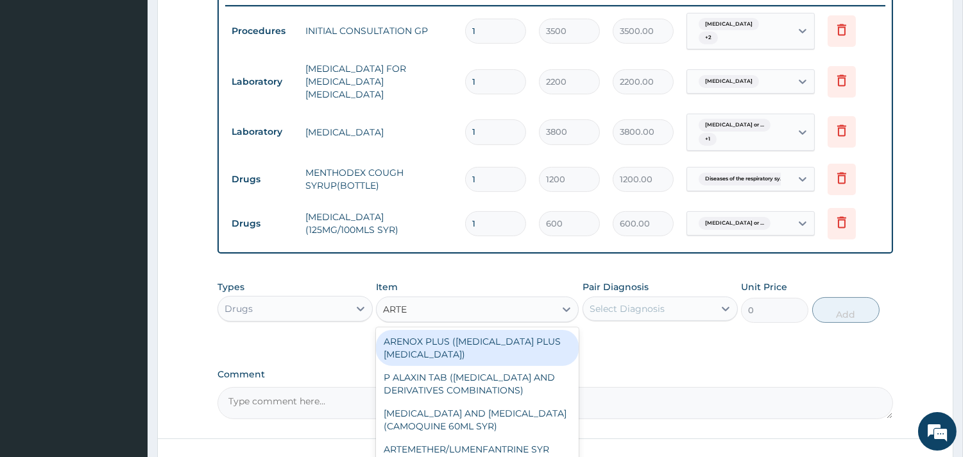
type input "ARTEM"
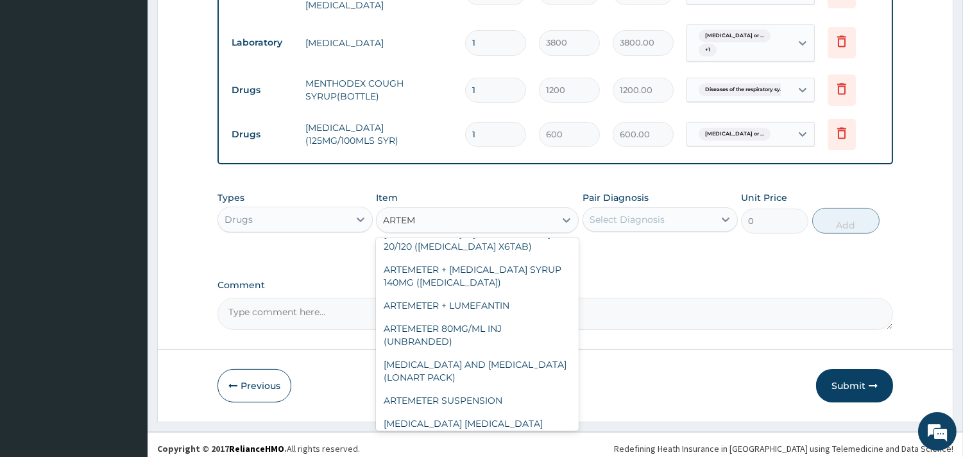
scroll to position [130, 0]
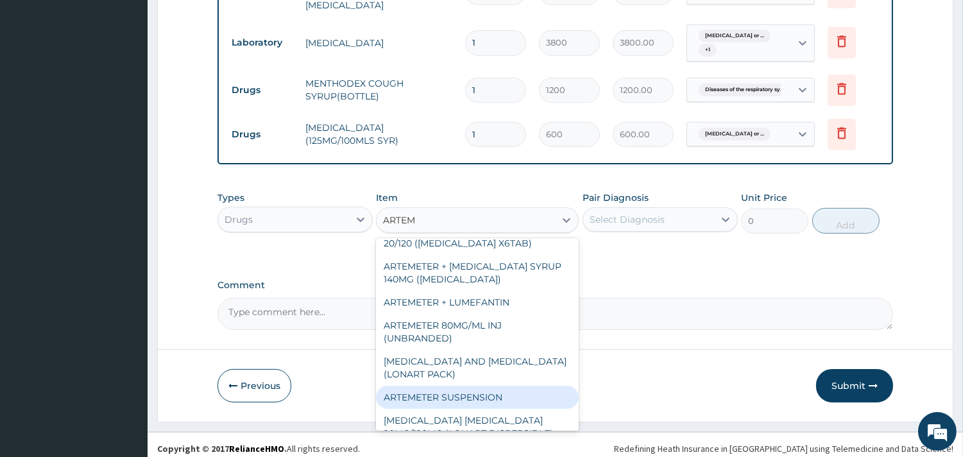
click at [503, 386] on div "ARTEMETER SUSPENSION" at bounding box center [477, 397] width 203 height 23
type input "1500"
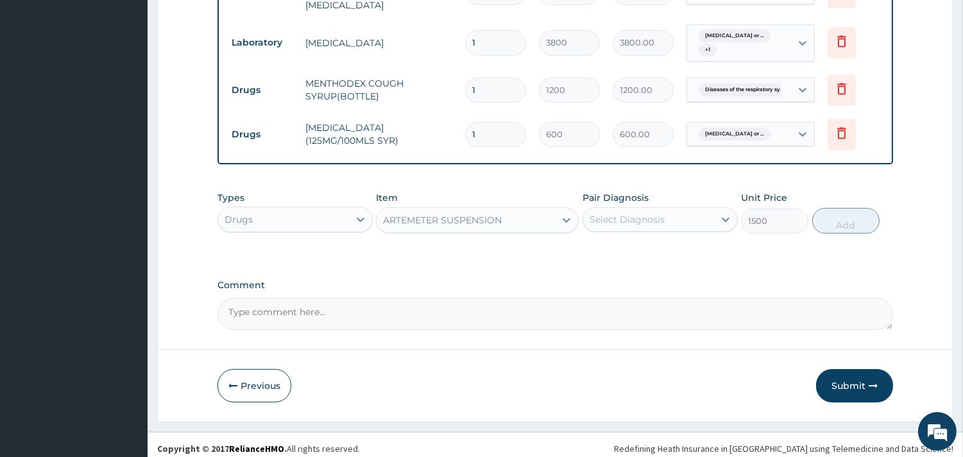
click at [651, 213] on div "Select Diagnosis" at bounding box center [627, 219] width 75 height 13
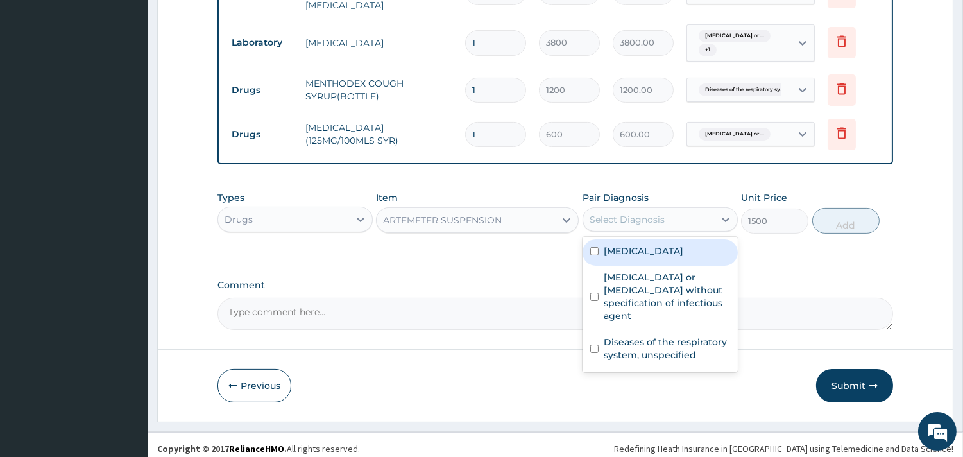
click at [637, 245] on label "Malaria, unspecified" at bounding box center [644, 251] width 80 height 13
checkbox input "true"
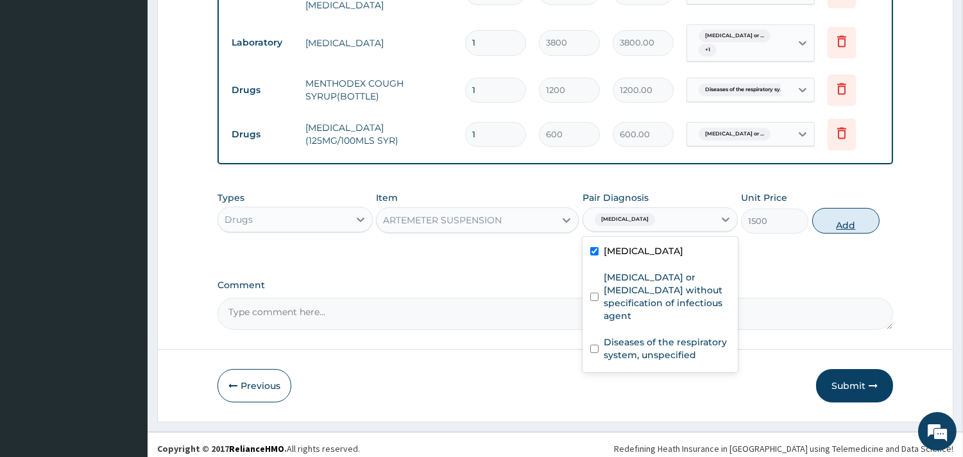
click at [861, 213] on button "Add" at bounding box center [846, 221] width 67 height 26
type input "0"
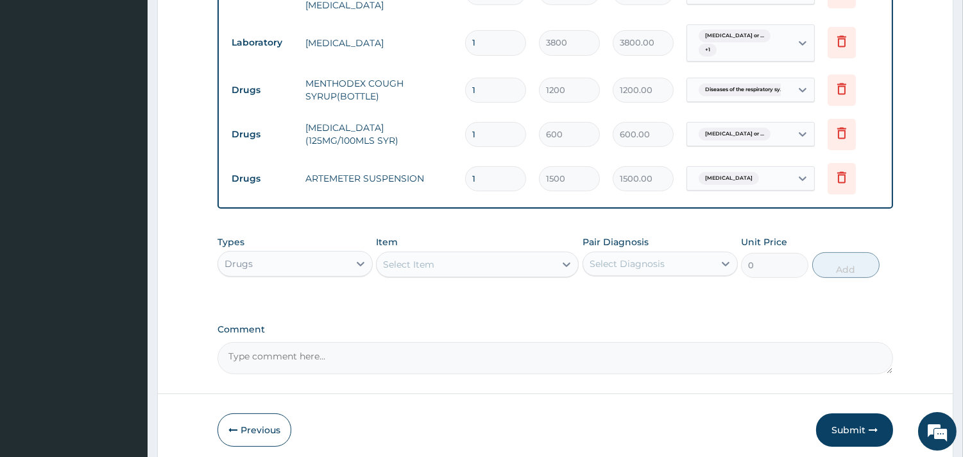
click at [400, 258] on div "Select Item" at bounding box center [408, 264] width 51 height 13
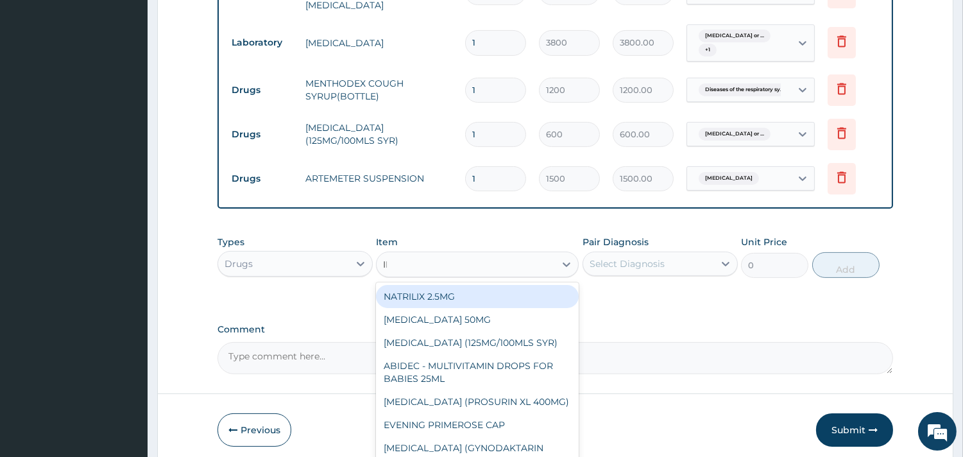
type input "IBU"
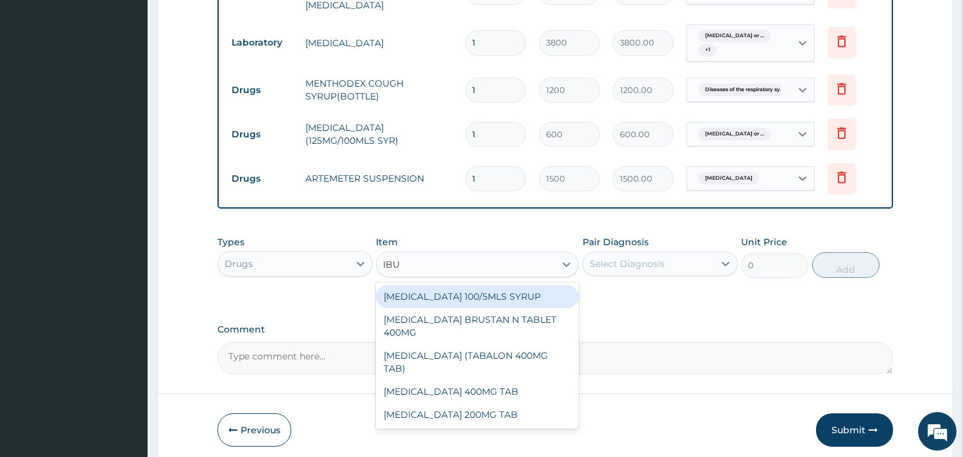
click at [447, 292] on div "IBUPROFEN 100/5MLS SYRUP" at bounding box center [477, 296] width 203 height 23
type input "400"
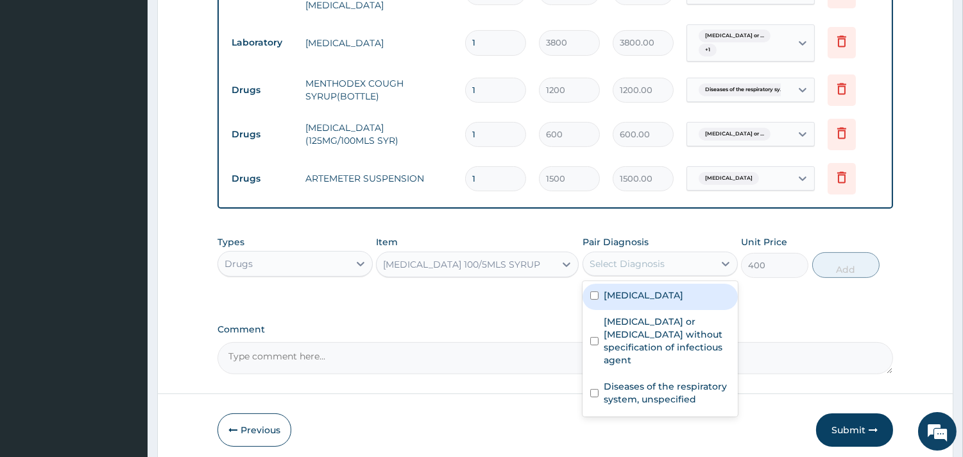
click at [659, 257] on div "Select Diagnosis" at bounding box center [627, 263] width 75 height 13
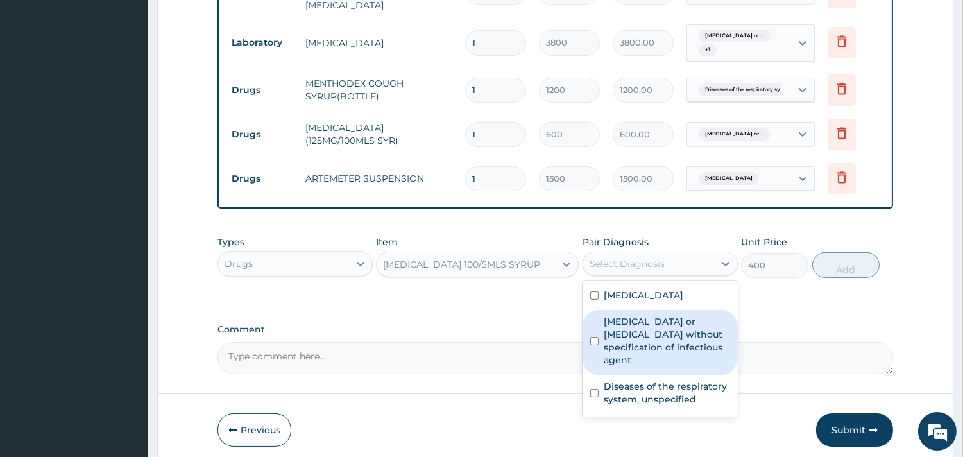
click at [639, 340] on label "Infectious gastroenteritis or colitis without specification of infectious agent" at bounding box center [667, 340] width 126 height 51
checkbox input "true"
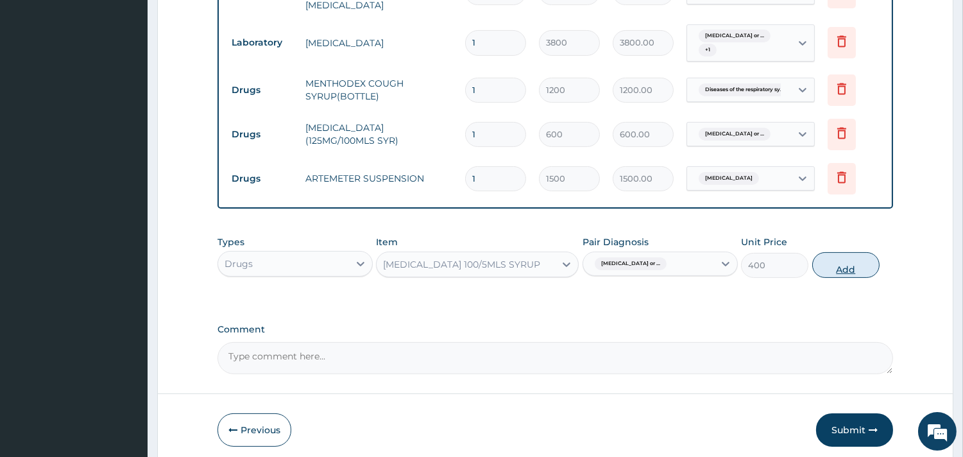
click at [840, 262] on button "Add" at bounding box center [846, 265] width 67 height 26
type input "0"
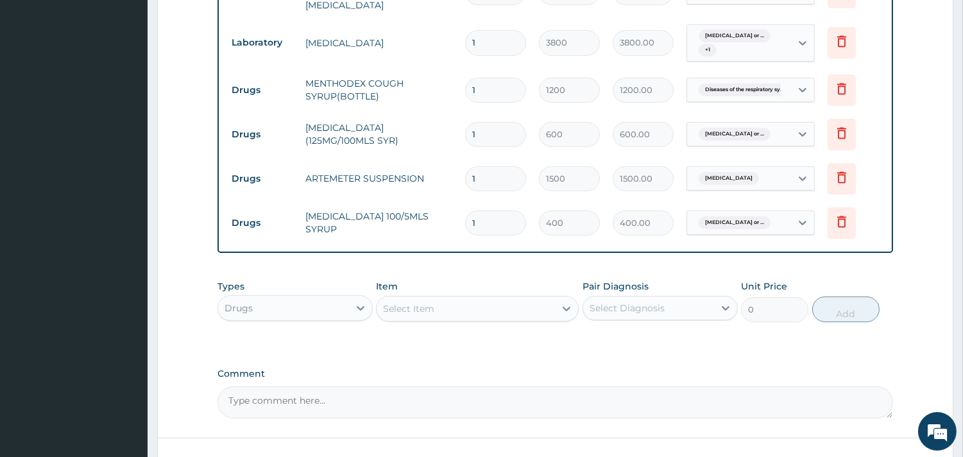
click at [405, 302] on div "Select Item" at bounding box center [408, 308] width 51 height 13
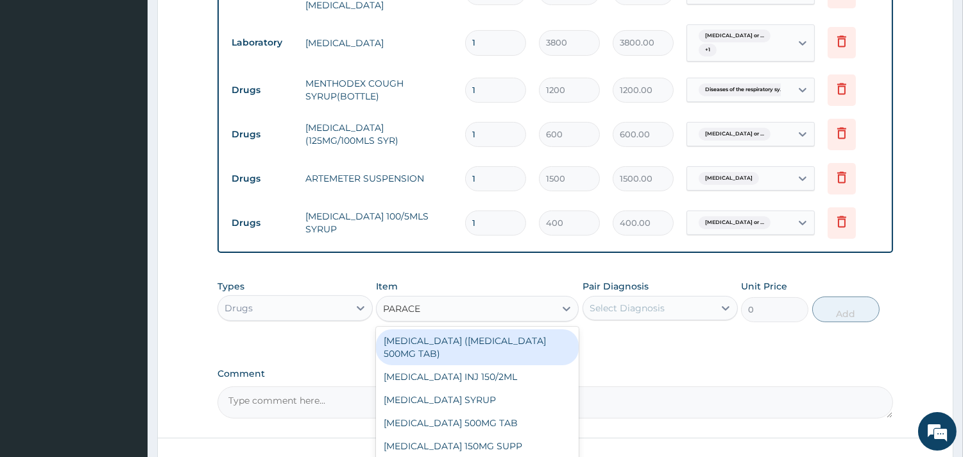
type input "PARACET"
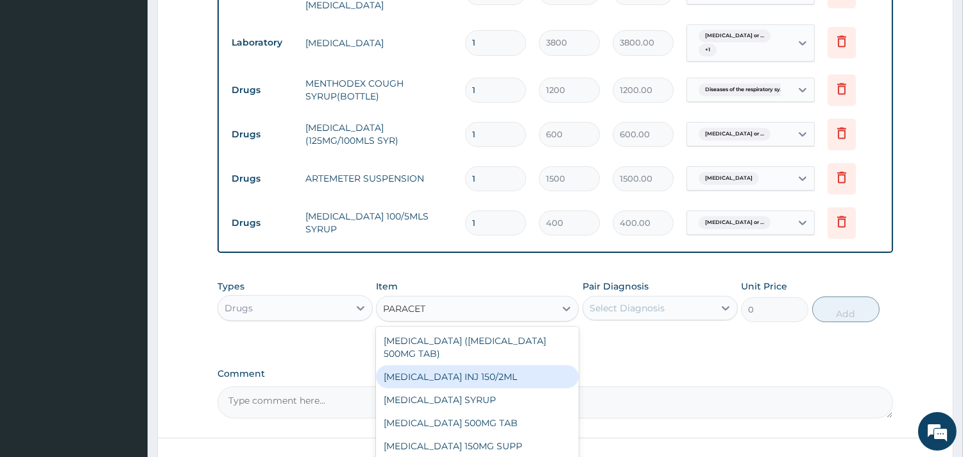
click at [460, 372] on div "PARACETAMOL INJ 150/2ML" at bounding box center [477, 376] width 203 height 23
type input "100"
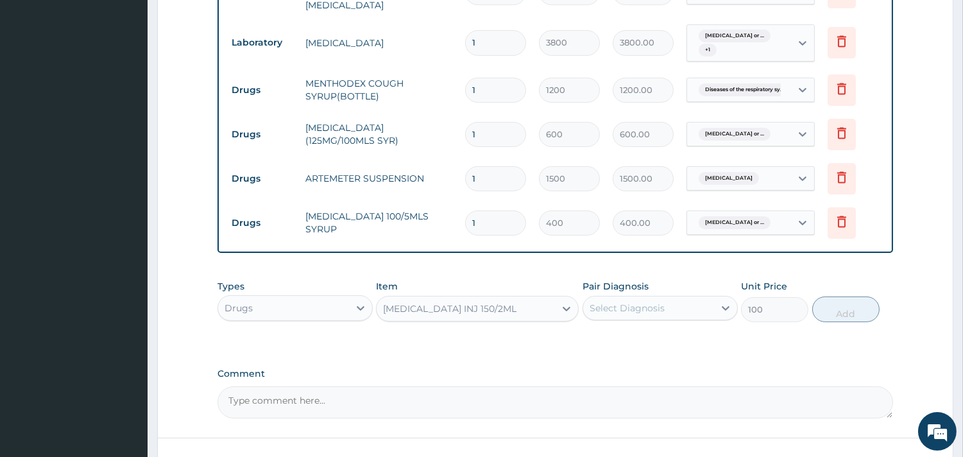
click at [643, 302] on div "Select Diagnosis" at bounding box center [627, 308] width 75 height 13
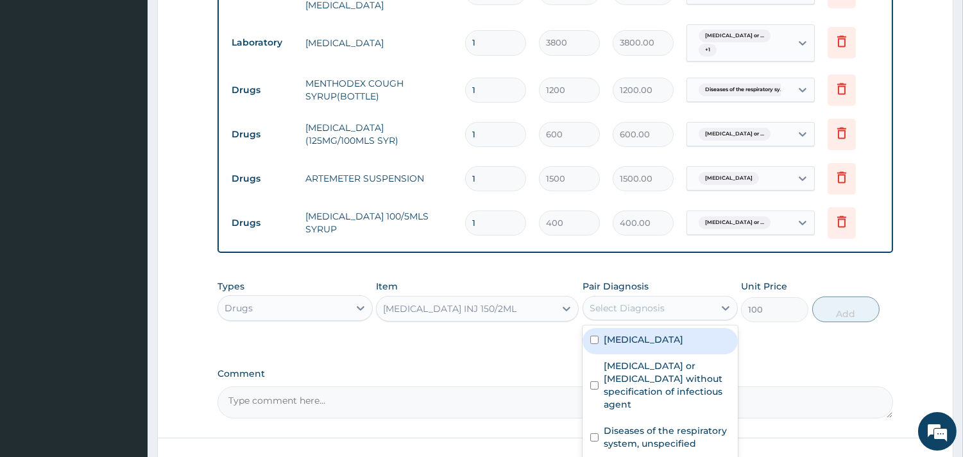
click at [624, 337] on label "Malaria, unspecified" at bounding box center [644, 339] width 80 height 13
checkbox input "true"
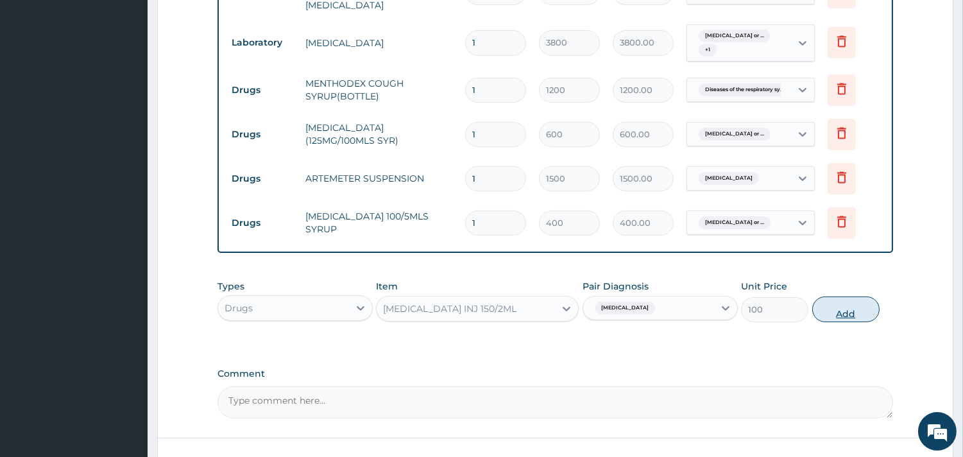
click at [837, 300] on button "Add" at bounding box center [846, 310] width 67 height 26
type input "0"
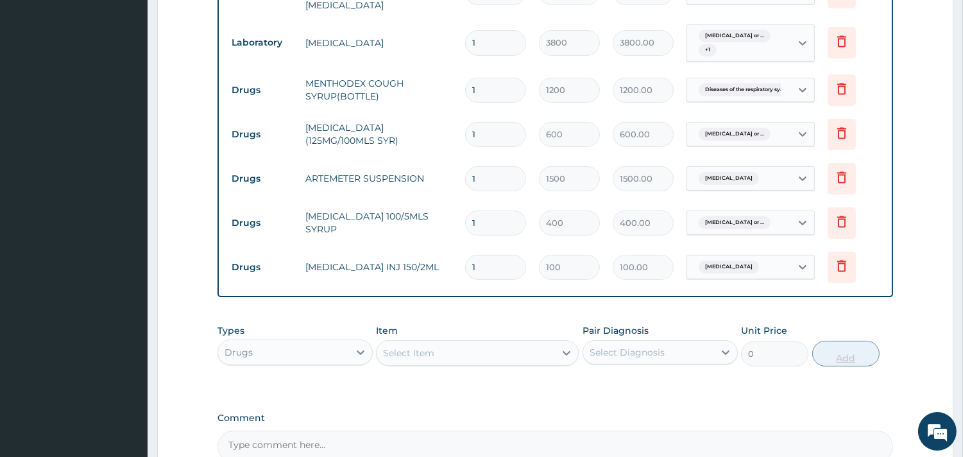
type input "0.00"
type input "2"
type input "200.00"
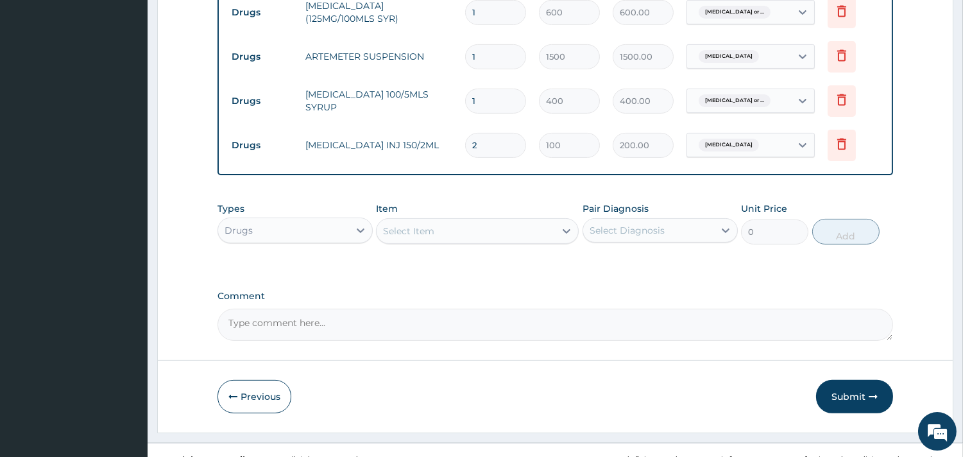
scroll to position [729, 0]
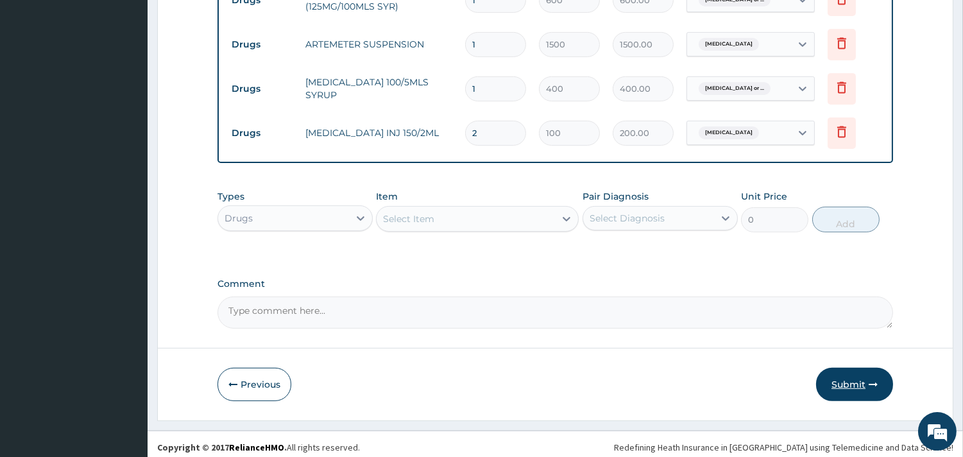
type input "2"
click at [854, 379] on button "Submit" at bounding box center [854, 384] width 77 height 33
